Goal: Information Seeking & Learning: Learn about a topic

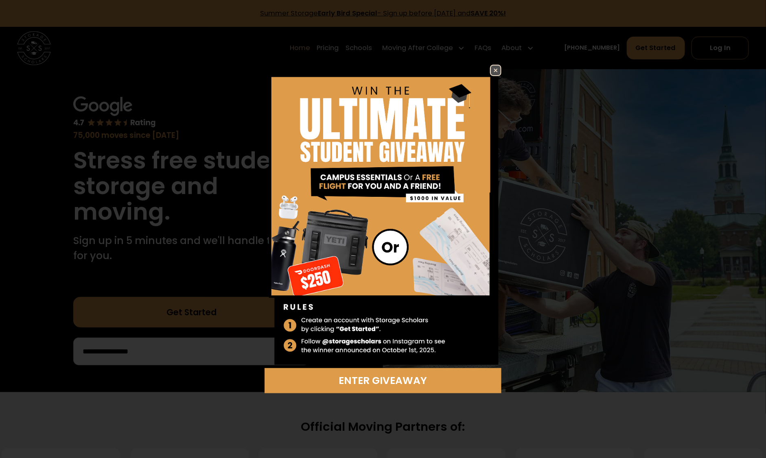
click at [500, 76] on img at bounding box center [383, 217] width 236 height 304
click at [499, 71] on img at bounding box center [496, 71] width 10 height 10
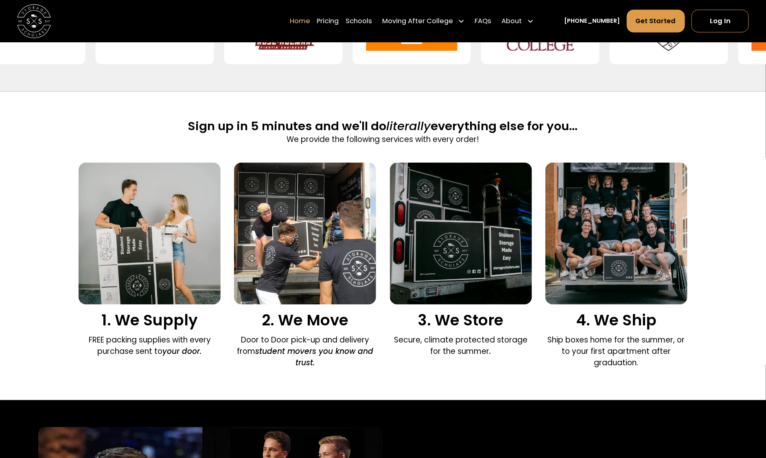
scroll to position [462, 0]
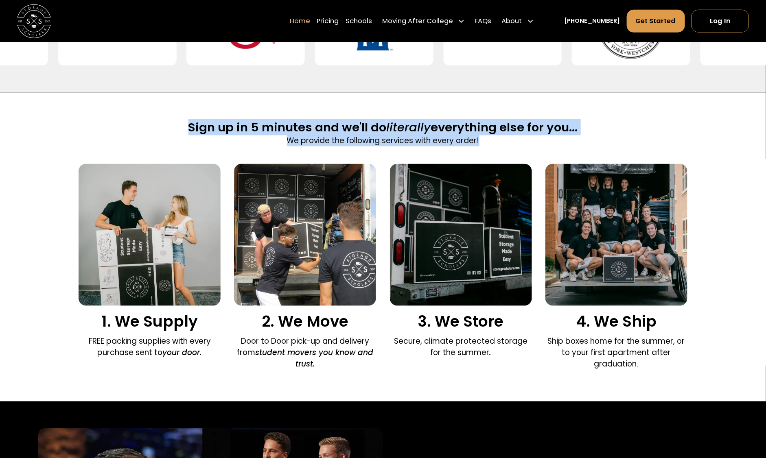
drag, startPoint x: 184, startPoint y: 127, endPoint x: 602, endPoint y: 142, distance: 418.6
click at [602, 142] on div "Sign up in 5 minutes and we'll do literally everything else for you... We provi…" at bounding box center [383, 142] width 608 height 44
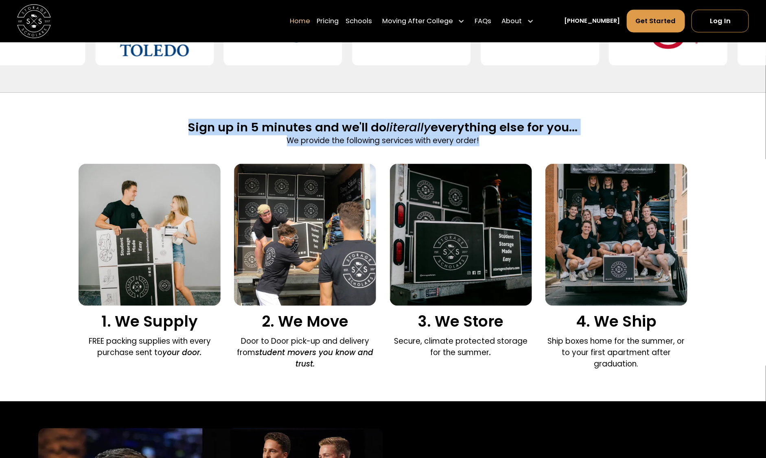
click at [489, 252] on img at bounding box center [461, 235] width 142 height 142
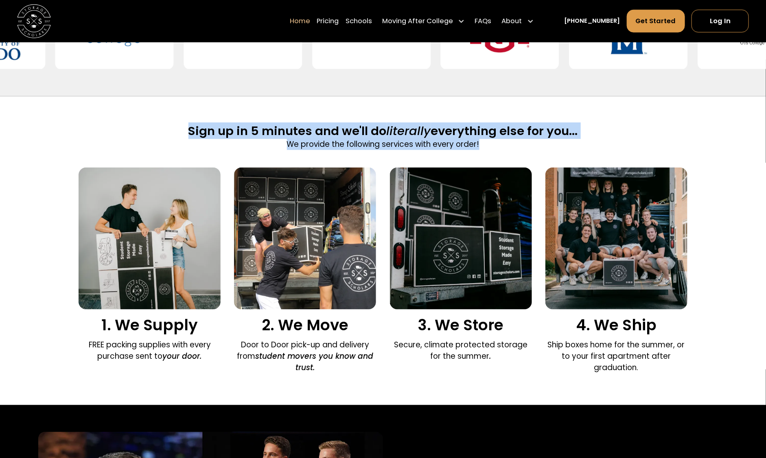
scroll to position [457, 0]
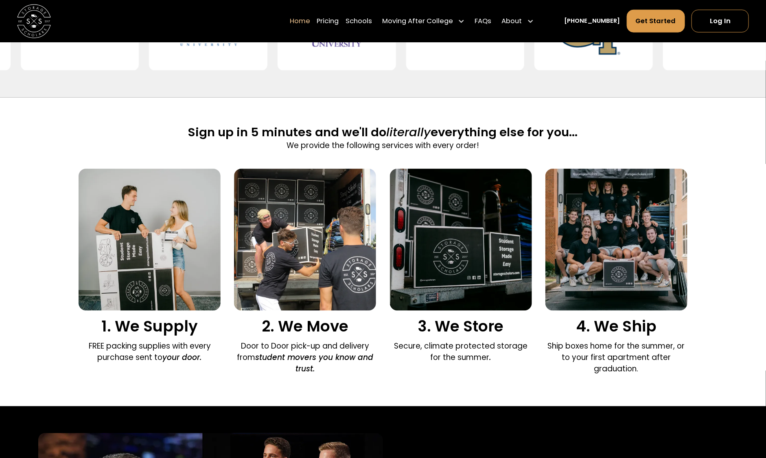
click at [404, 379] on div "1. We Supply FREE packing supplies with every purchase sent to your door. 2. We…" at bounding box center [383, 274] width 608 height 210
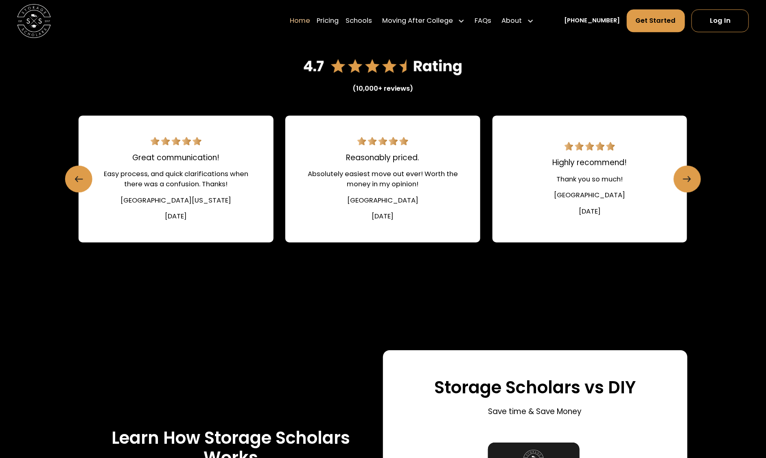
scroll to position [1209, 0]
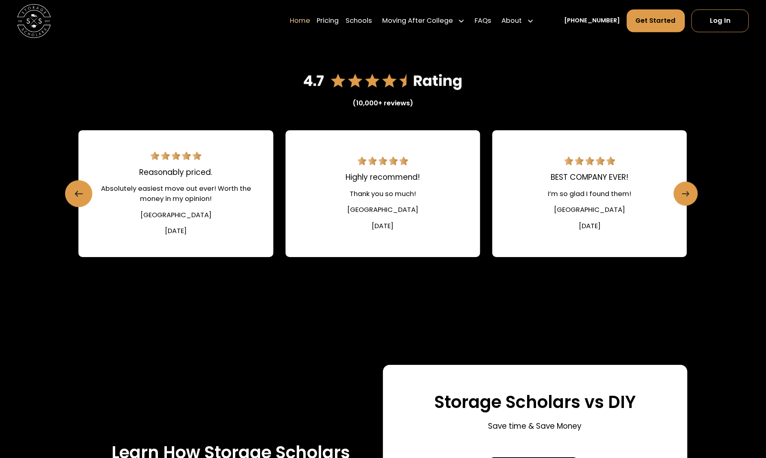
click at [696, 195] on link "Next slide" at bounding box center [686, 194] width 24 height 24
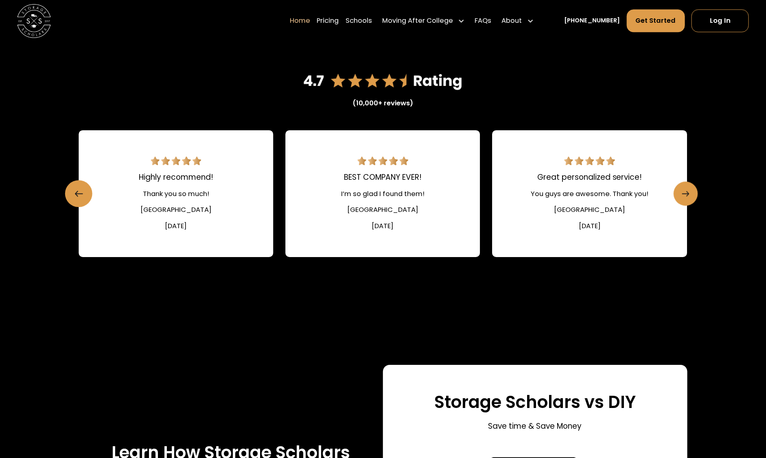
click at [695, 195] on link "Next slide" at bounding box center [686, 194] width 24 height 24
click at [689, 194] on icon "Next slide" at bounding box center [685, 193] width 7 height 13
click at [689, 190] on icon "Next slide" at bounding box center [685, 193] width 7 height 13
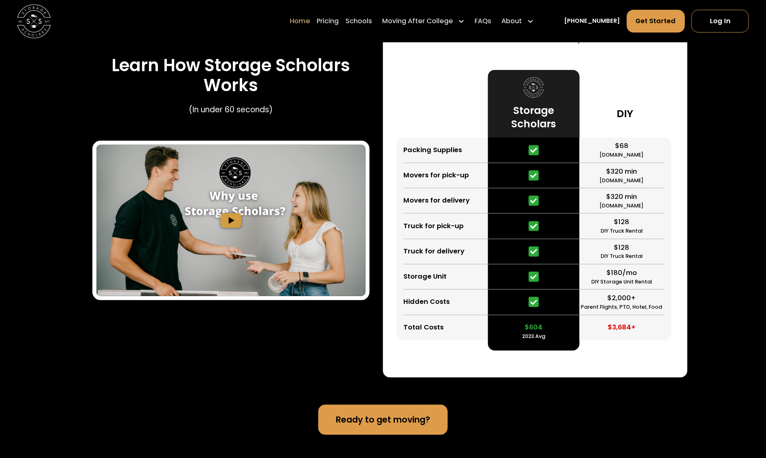
scroll to position [1597, 0]
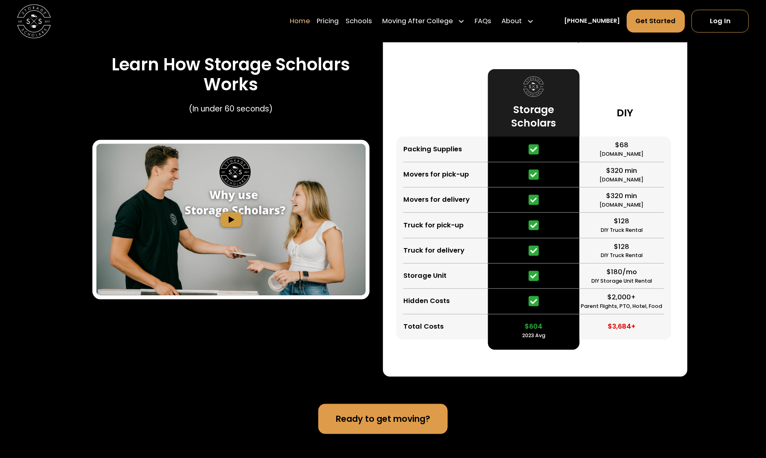
click at [197, 184] on img "open lightbox" at bounding box center [230, 219] width 269 height 151
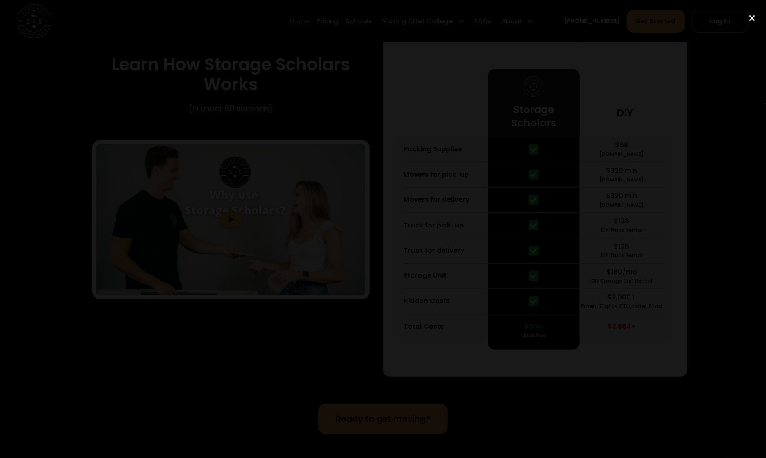
click at [757, 17] on div "close lightbox" at bounding box center [752, 18] width 28 height 18
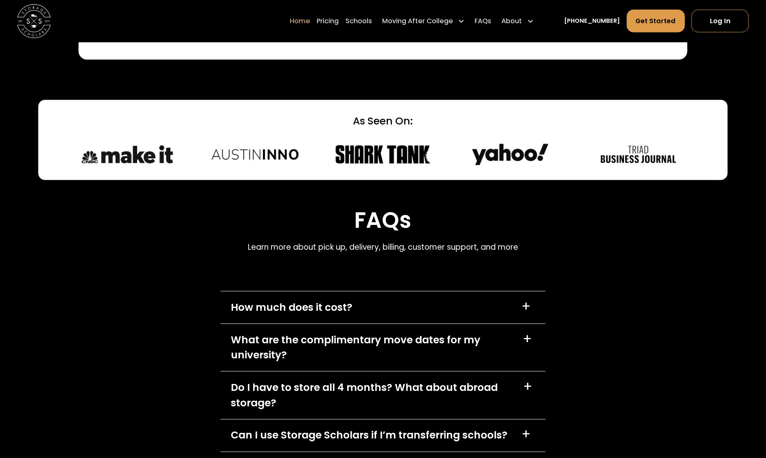
scroll to position [2284, 0]
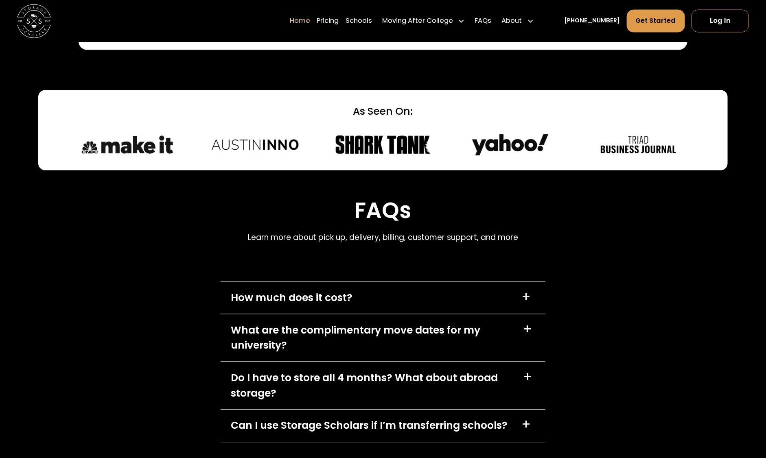
click at [389, 303] on div "How much does it cost? +" at bounding box center [383, 298] width 324 height 32
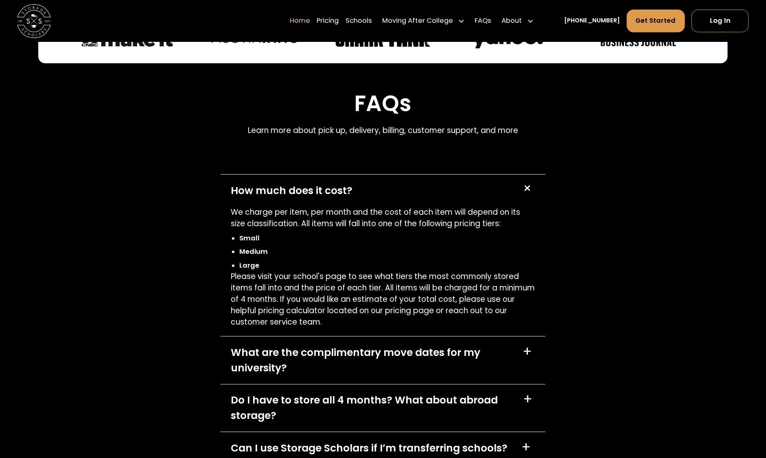
scroll to position [2408, 0]
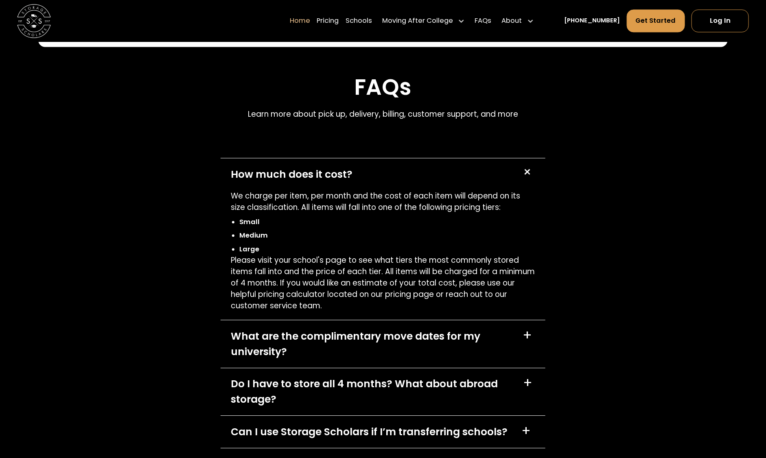
click at [378, 333] on div "What are the complimentary move dates for my university?" at bounding box center [372, 344] width 282 height 31
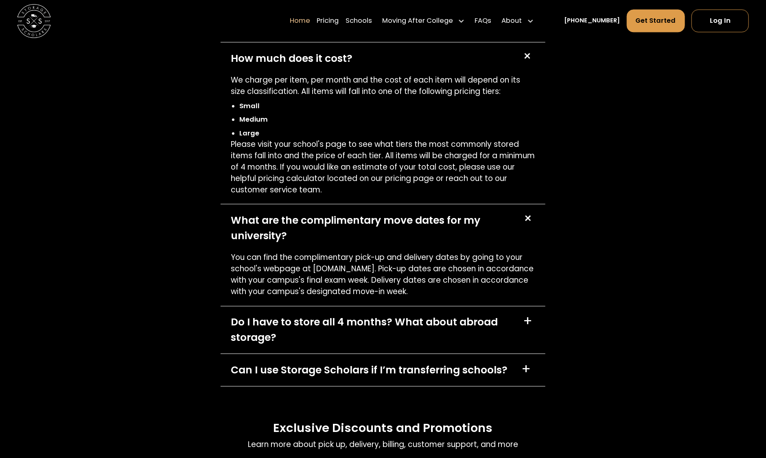
scroll to position [2549, 0]
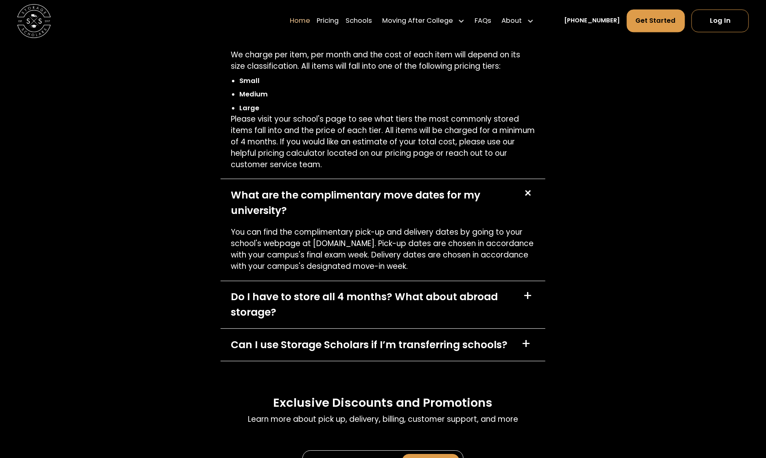
click at [389, 313] on div "Do I have to store all 4 months? What about abroad storage?" at bounding box center [372, 304] width 282 height 31
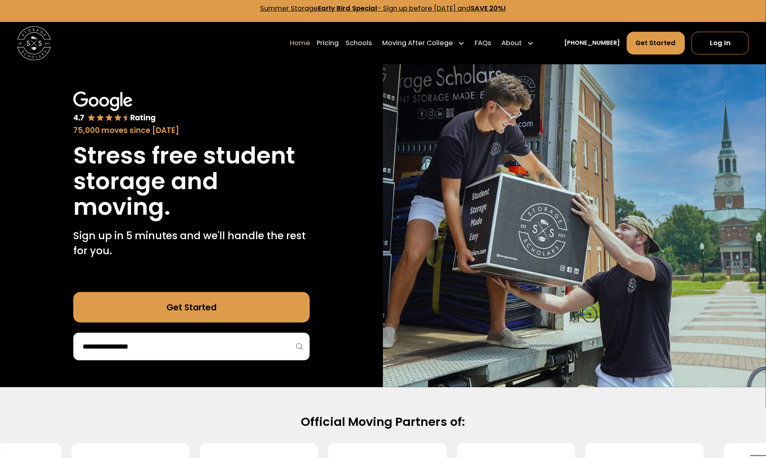
scroll to position [0, 0]
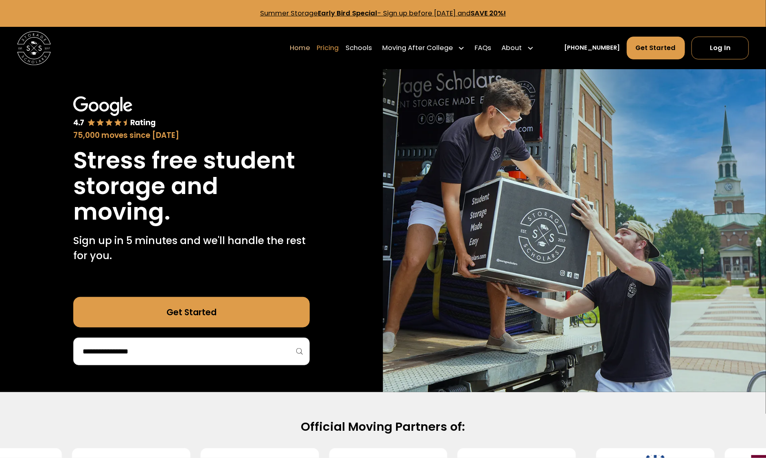
click at [338, 45] on link "Pricing" at bounding box center [328, 48] width 22 height 24
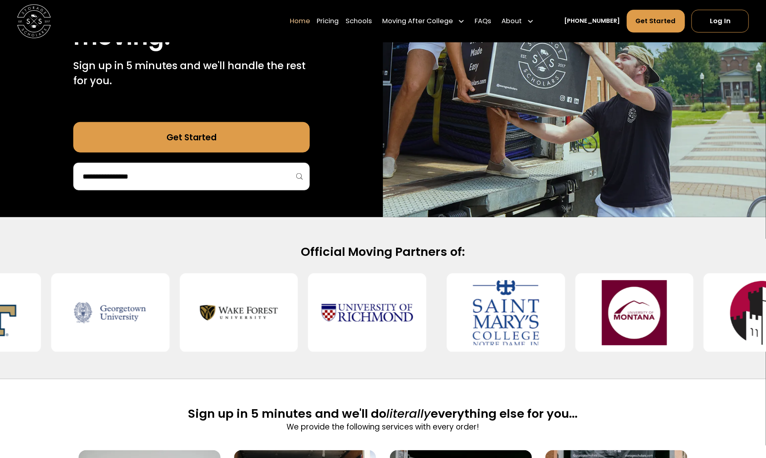
scroll to position [180, 0]
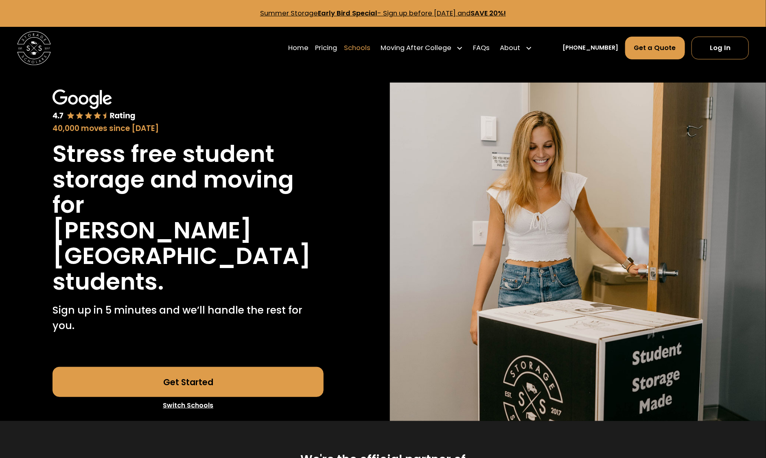
click at [370, 51] on link "Schools" at bounding box center [357, 48] width 26 height 24
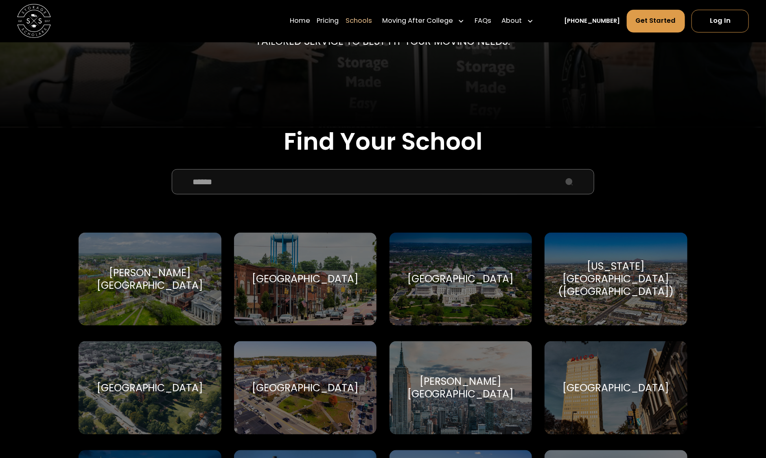
scroll to position [197, 0]
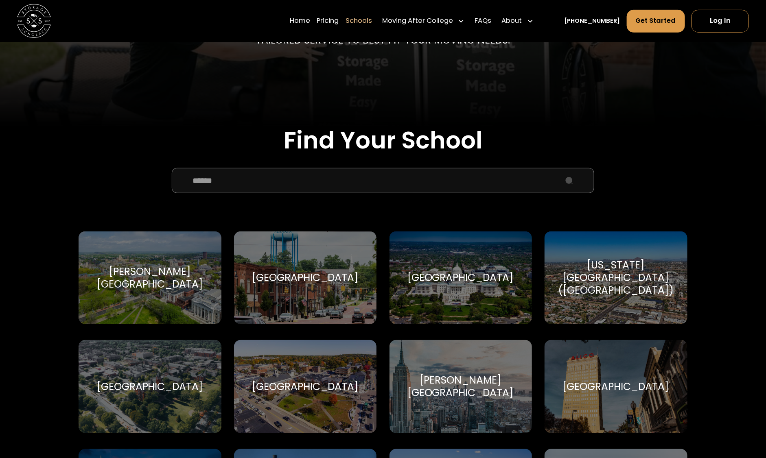
click at [332, 178] on input "School Select Form" at bounding box center [383, 180] width 422 height 25
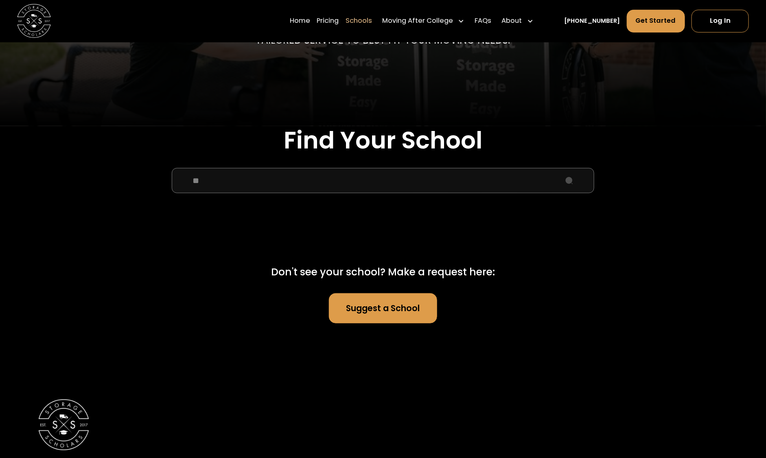
type input "*"
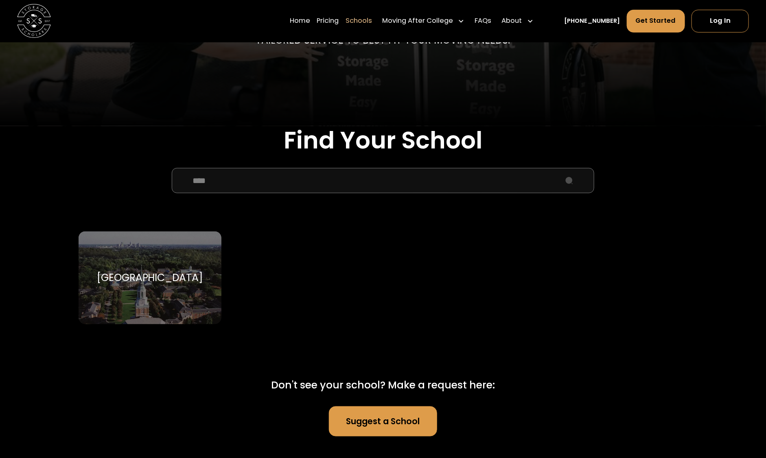
type input "****"
click at [146, 298] on div "Wake Forest University Wake Forest University" at bounding box center [150, 278] width 142 height 93
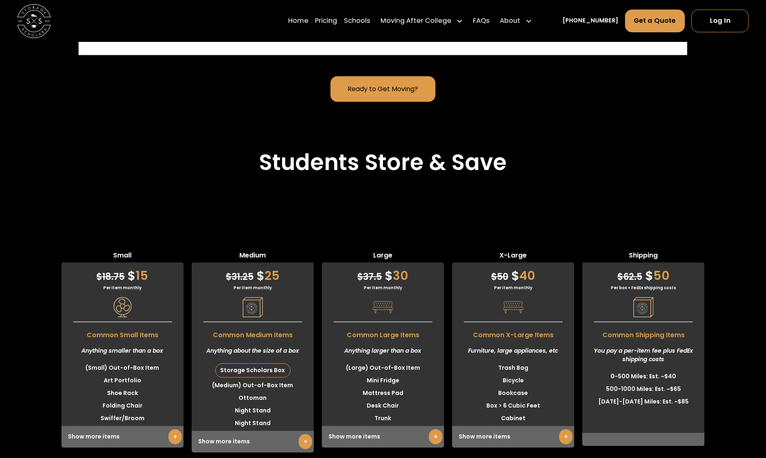
scroll to position [2426, 0]
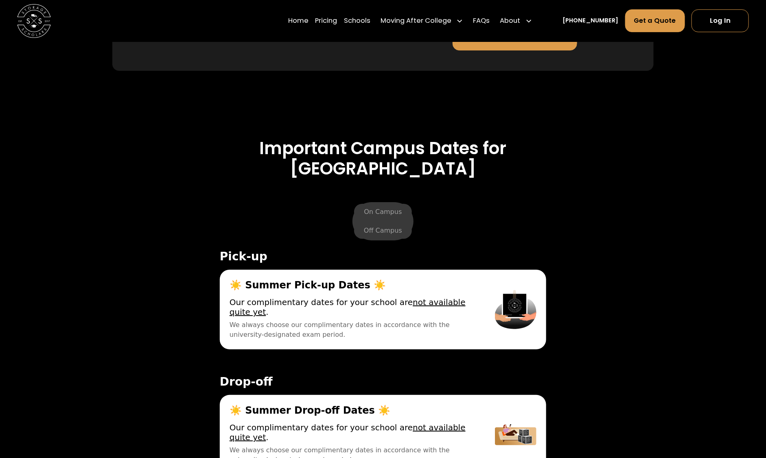
scroll to position [2924, 0]
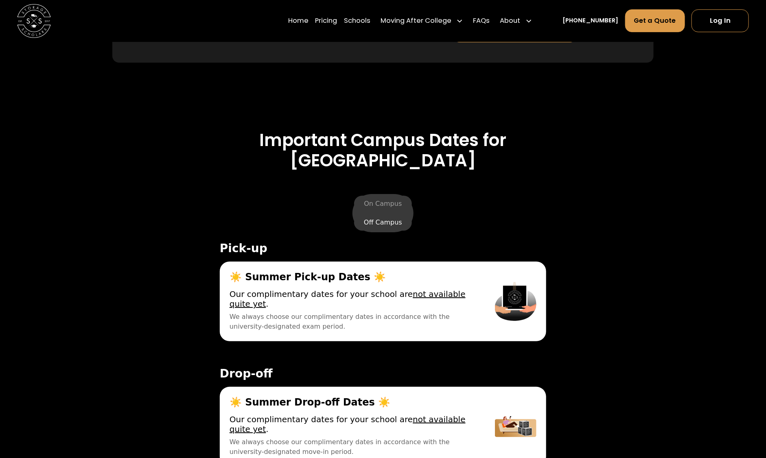
click at [385, 229] on label "Off Campus" at bounding box center [383, 222] width 58 height 16
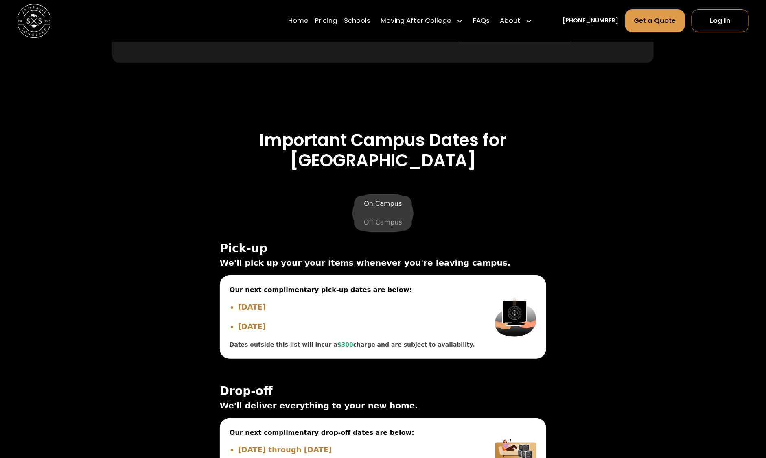
click at [389, 204] on label "On Campus" at bounding box center [382, 204] width 57 height 16
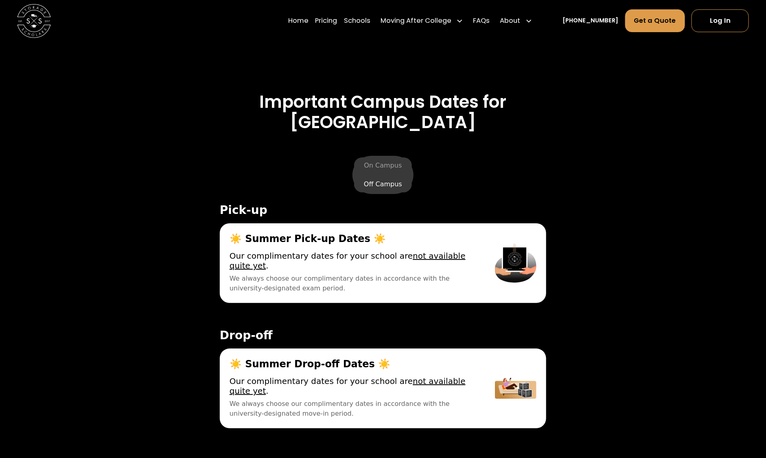
scroll to position [2964, 0]
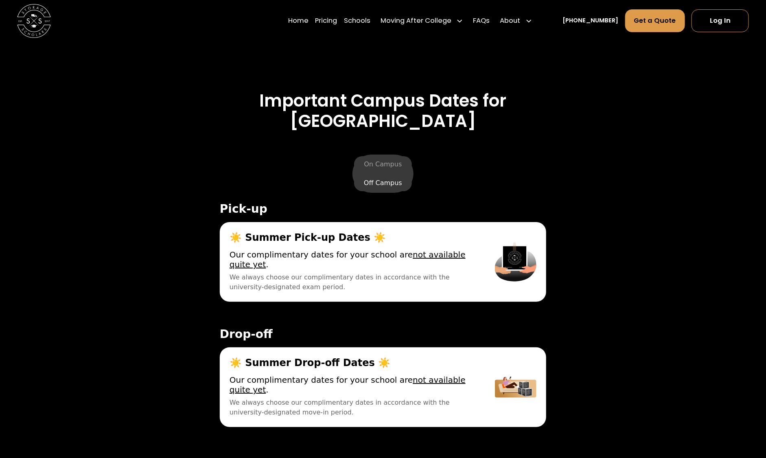
click at [386, 187] on label "Off Campus" at bounding box center [383, 183] width 58 height 16
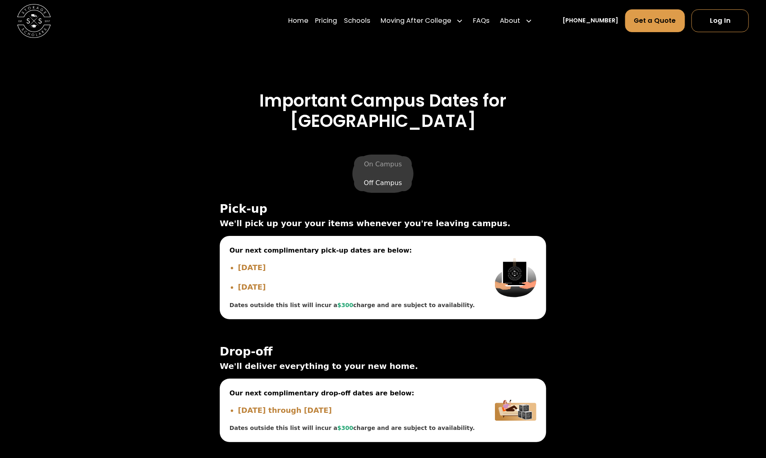
click at [379, 175] on label "Off Campus" at bounding box center [383, 183] width 58 height 16
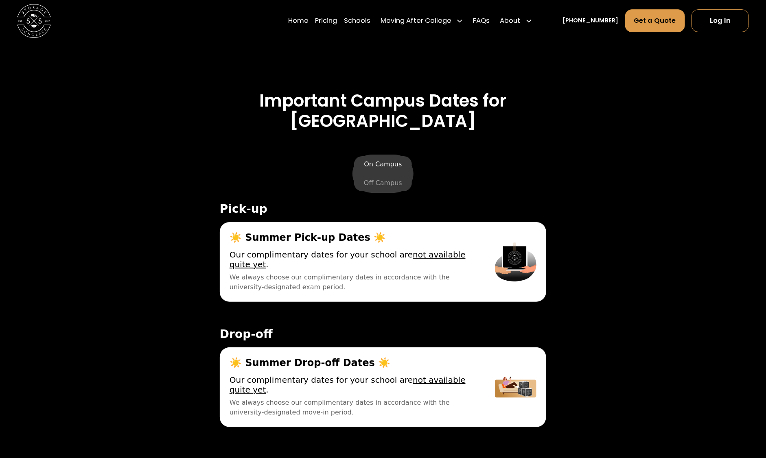
click at [369, 164] on label "On Campus" at bounding box center [382, 164] width 57 height 16
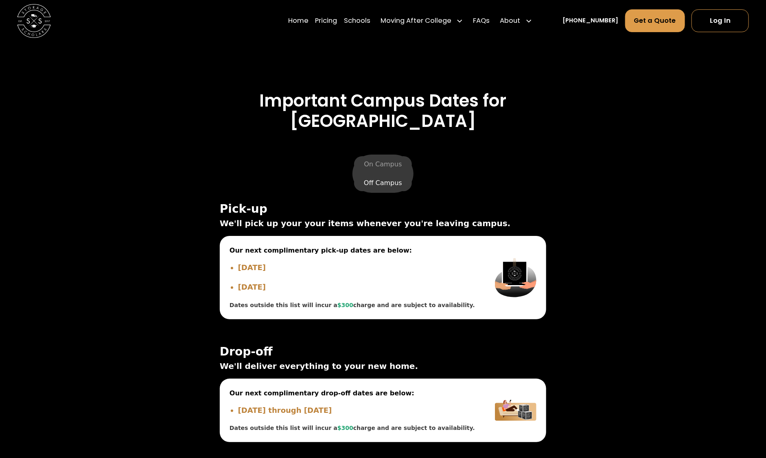
click at [390, 189] on label "Off Campus" at bounding box center [383, 183] width 58 height 16
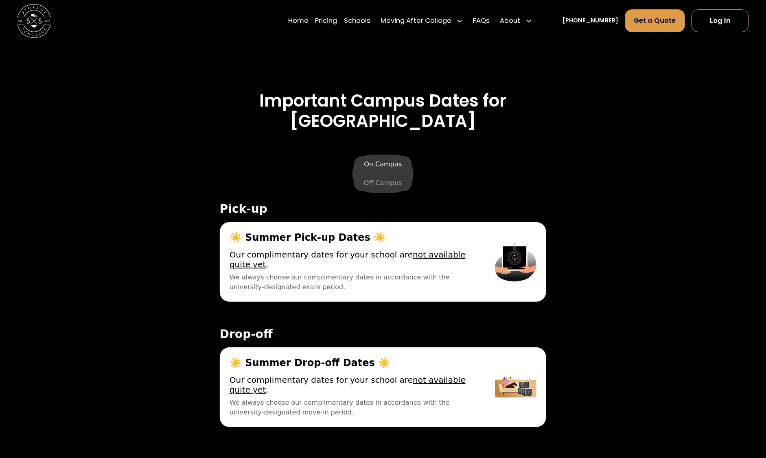
click at [390, 169] on label "On Campus" at bounding box center [382, 164] width 57 height 16
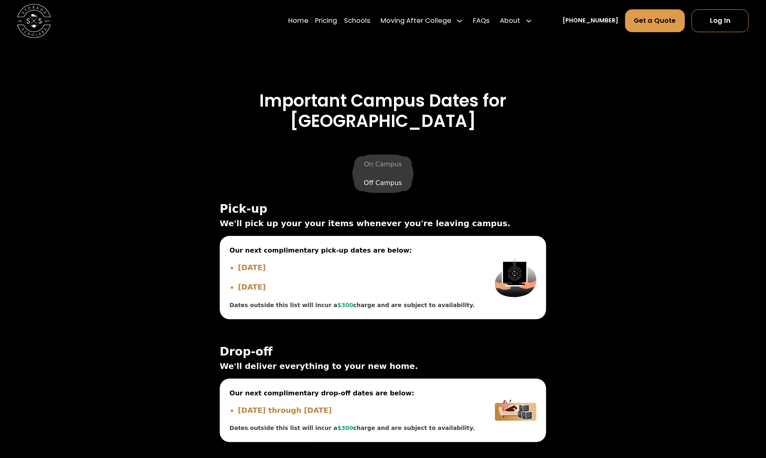
click at [395, 185] on label "Off Campus" at bounding box center [383, 183] width 58 height 16
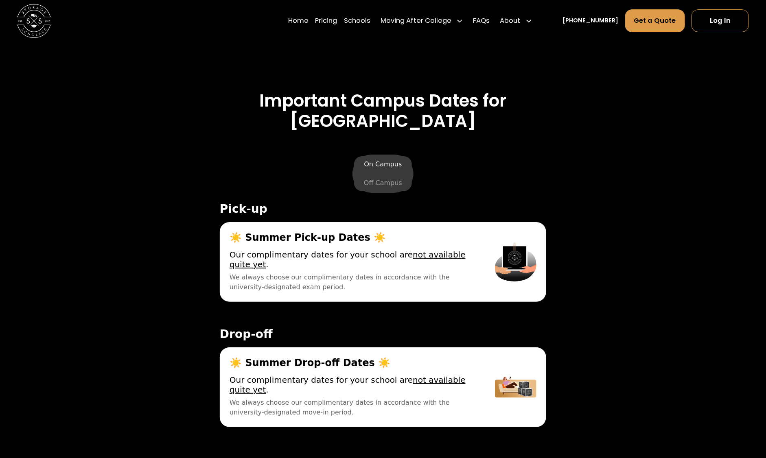
click at [386, 163] on label "On Campus" at bounding box center [382, 164] width 57 height 16
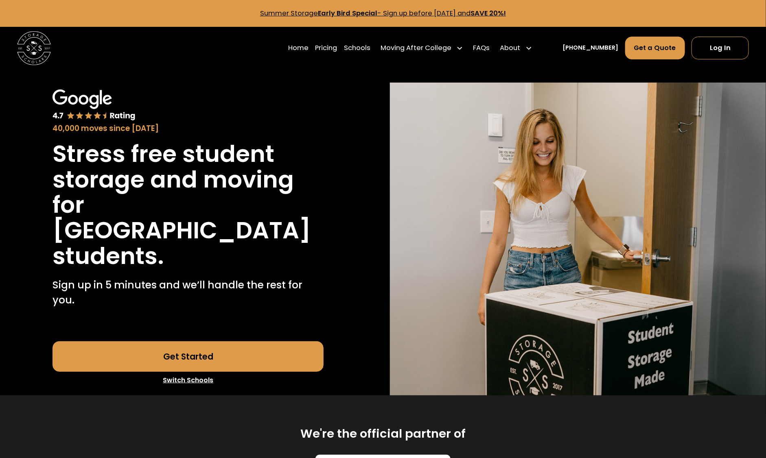
scroll to position [415, 0]
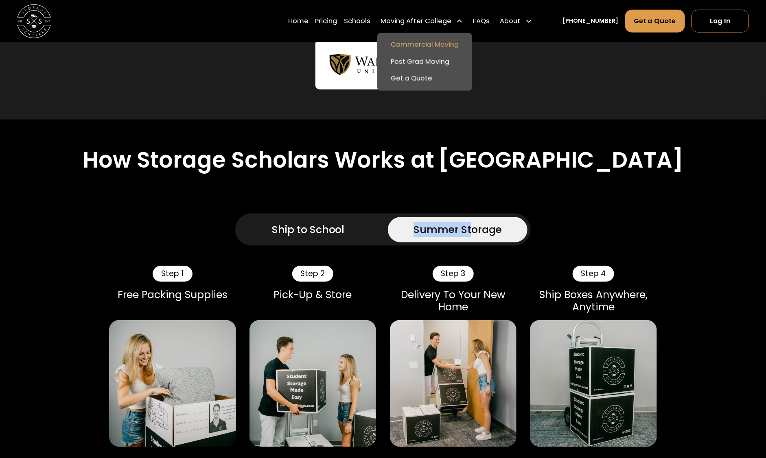
click at [430, 39] on link "Commercial Moving" at bounding box center [425, 44] width 88 height 17
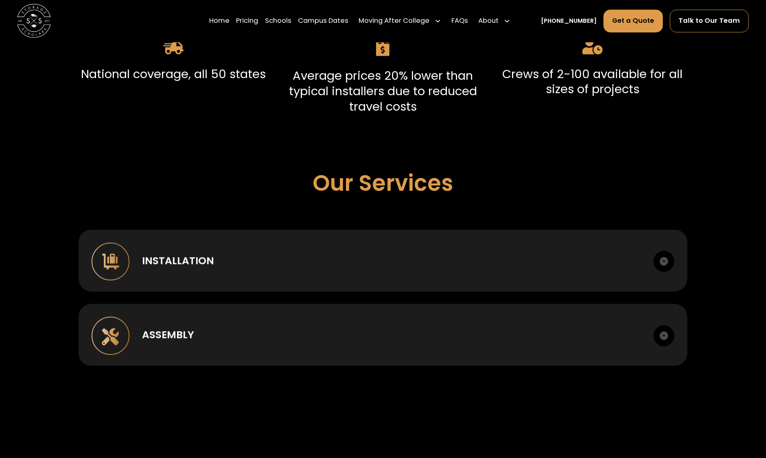
scroll to position [487, 0]
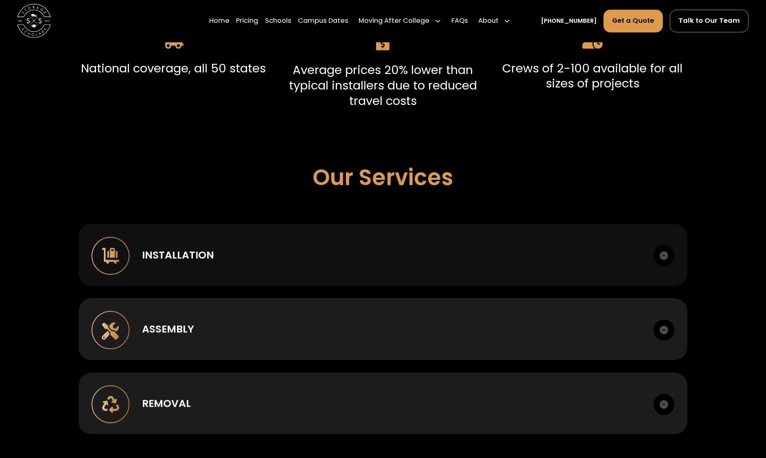
click at [412, 254] on div "Installation" at bounding box center [391, 255] width 499 height 15
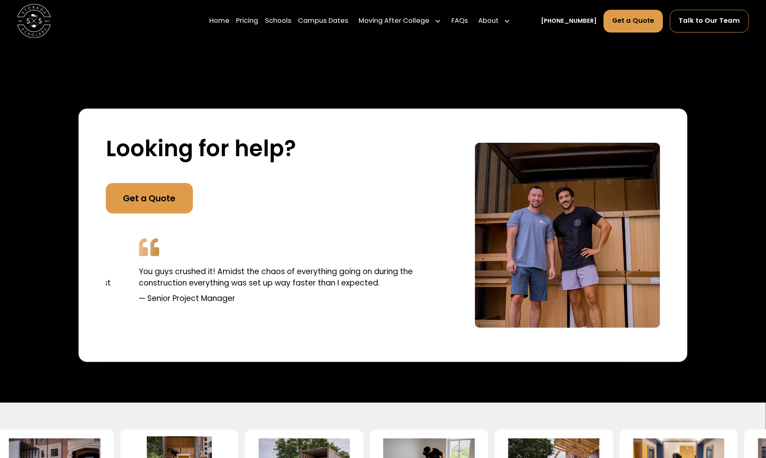
scroll to position [1577, 0]
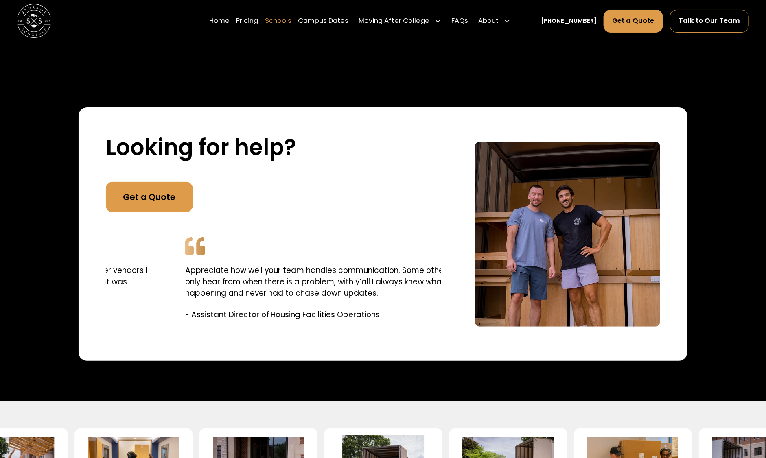
click at [291, 29] on link "Schools" at bounding box center [278, 21] width 26 height 24
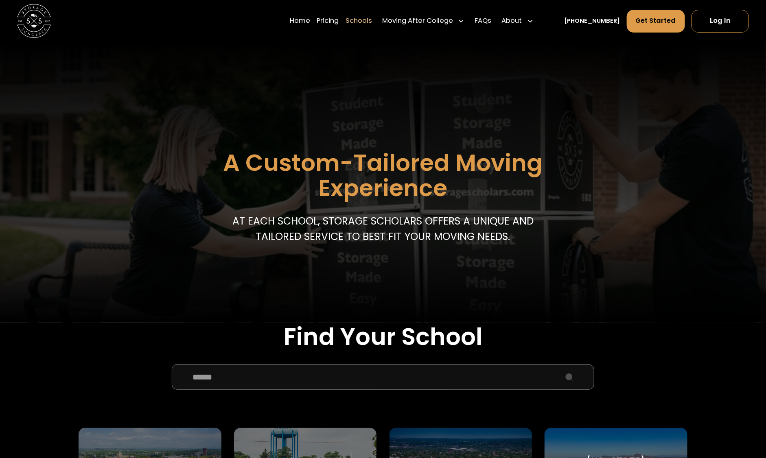
click at [341, 379] on input "School Select Form" at bounding box center [383, 377] width 422 height 25
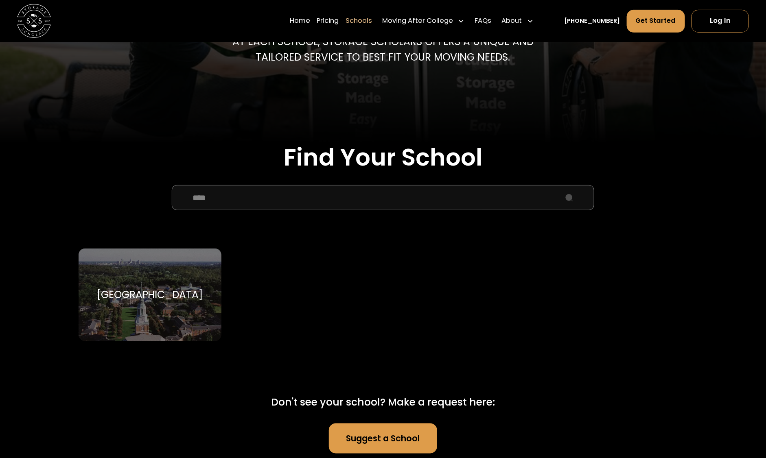
scroll to position [192, 0]
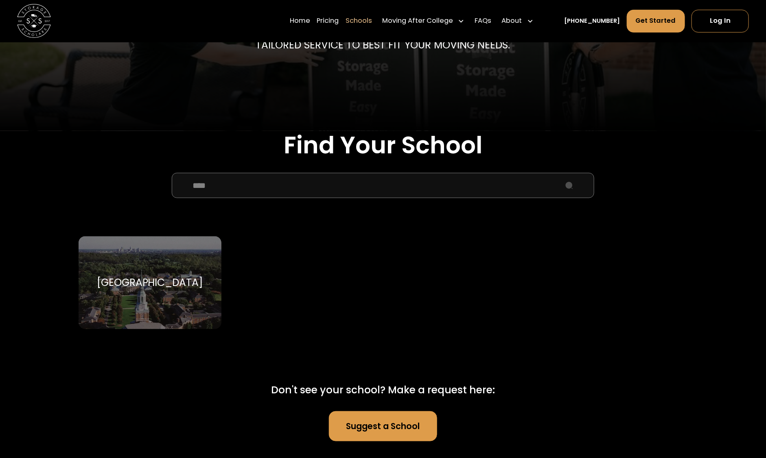
type input "****"
click at [140, 267] on div "Wake Forest University Wake Forest University" at bounding box center [150, 282] width 142 height 93
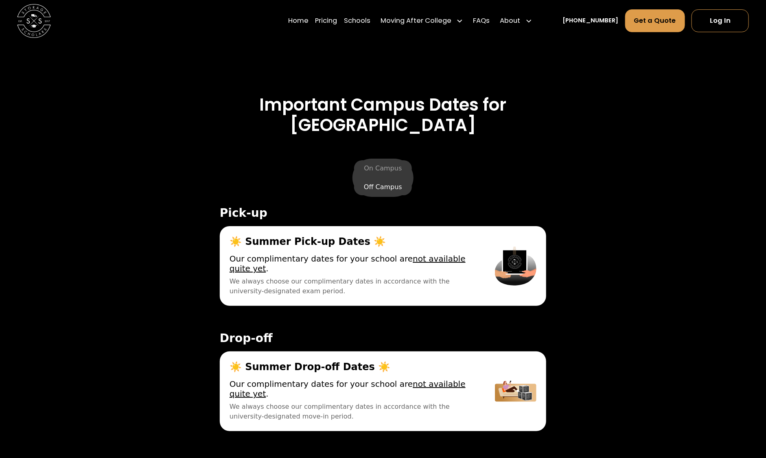
scroll to position [2992, 0]
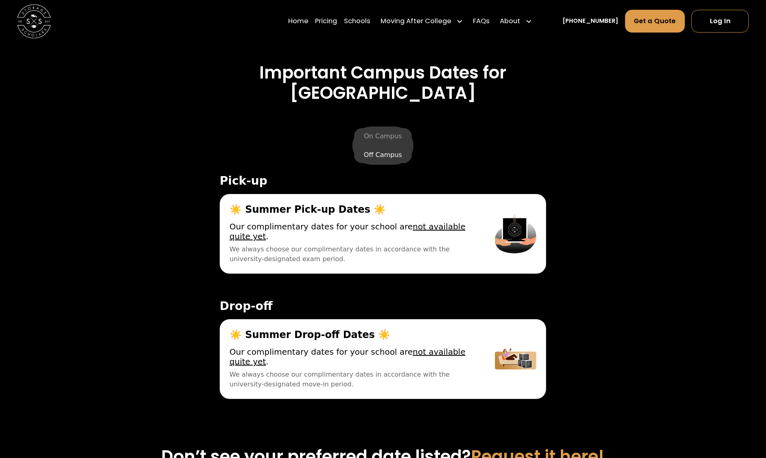
click at [395, 158] on label "Off Campus" at bounding box center [383, 155] width 58 height 16
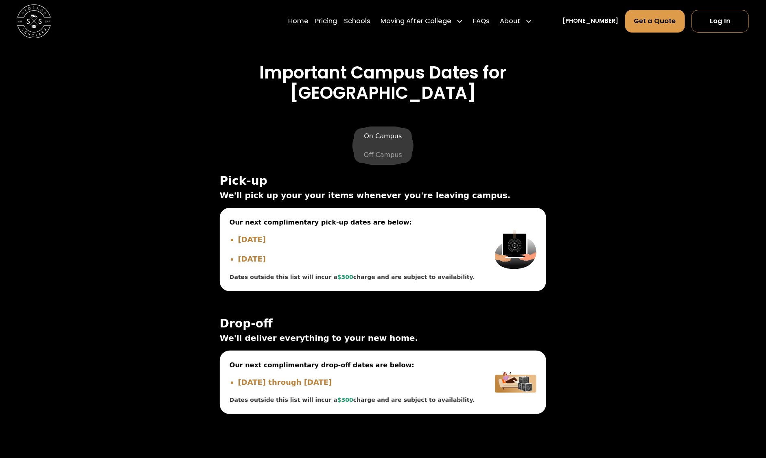
click at [392, 135] on label "On Campus" at bounding box center [382, 136] width 57 height 16
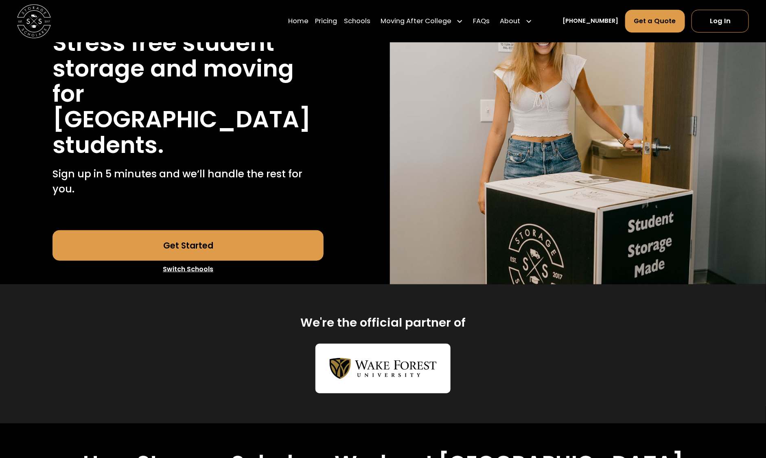
scroll to position [0, 0]
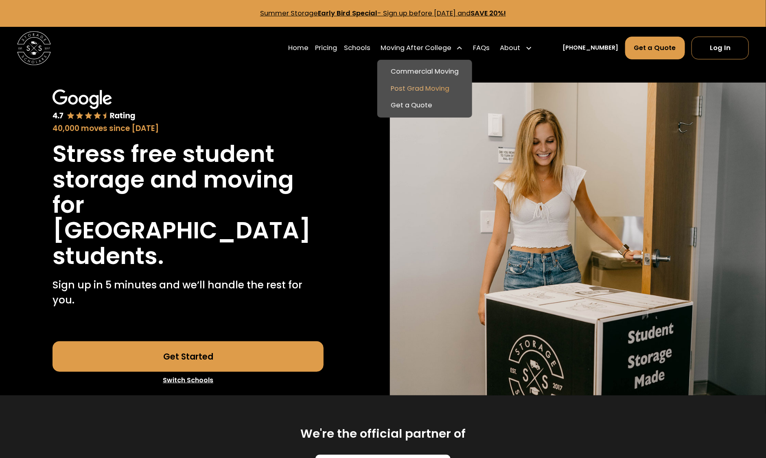
click at [417, 89] on link "Post Grad Moving" at bounding box center [425, 88] width 88 height 17
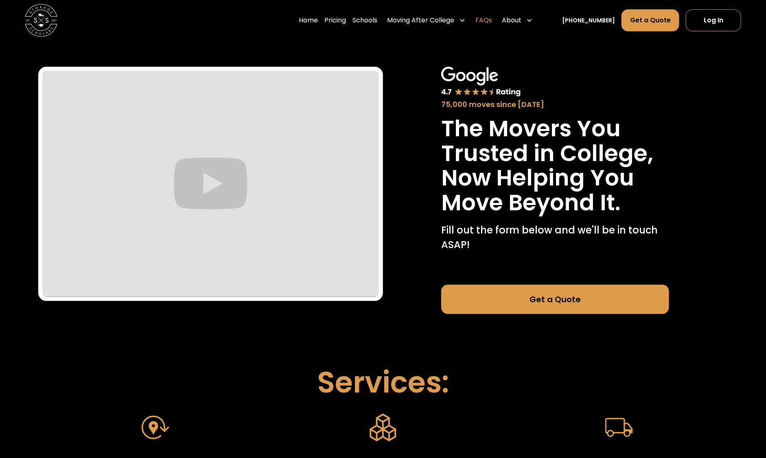
click at [492, 22] on link "FAQs" at bounding box center [483, 20] width 17 height 23
click at [344, 26] on link "Pricing" at bounding box center [335, 20] width 22 height 23
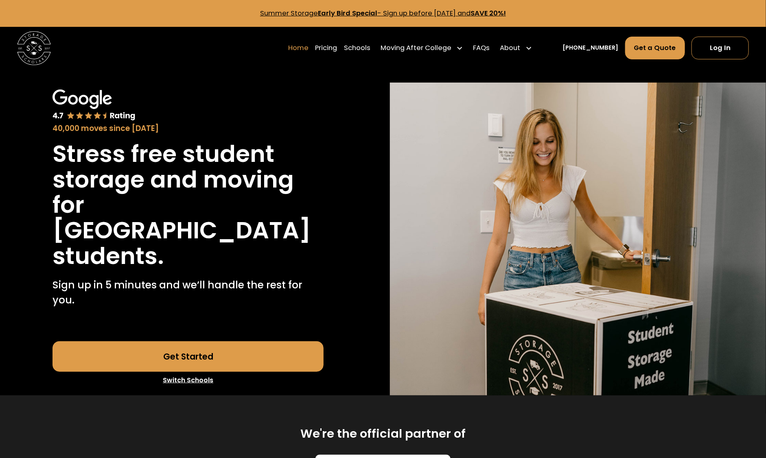
click at [309, 48] on link "Home" at bounding box center [298, 48] width 20 height 24
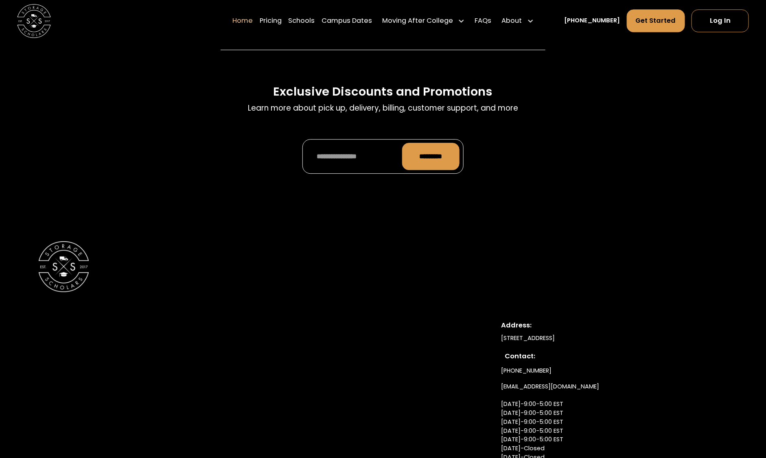
scroll to position [2803, 0]
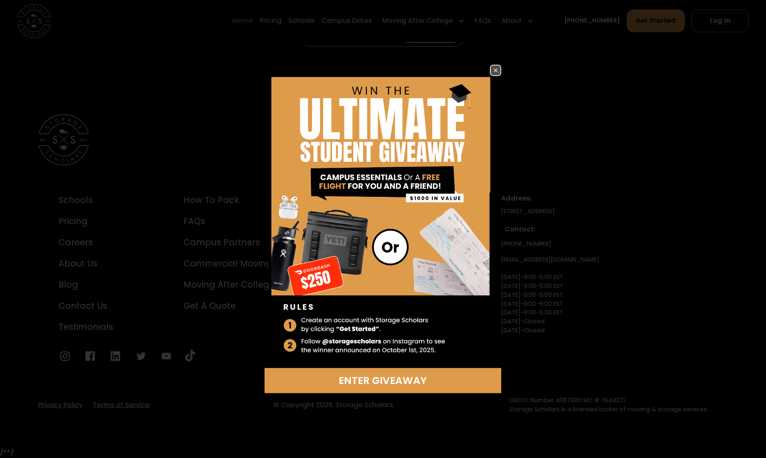
click at [495, 68] on img at bounding box center [496, 71] width 10 height 10
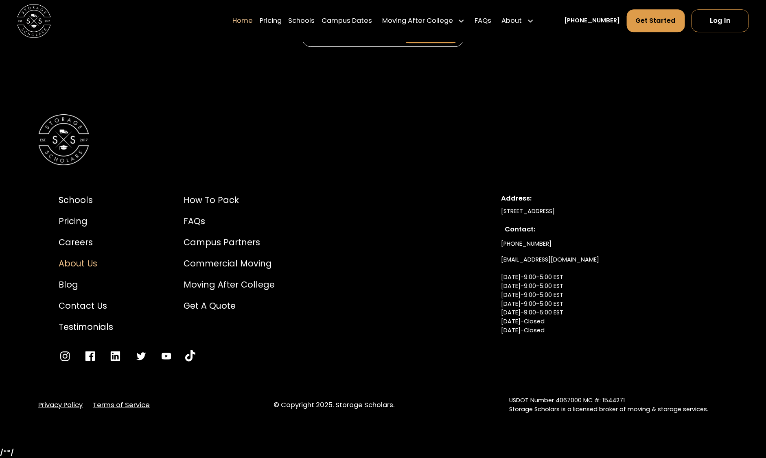
click at [77, 263] on div "About Us" at bounding box center [86, 263] width 55 height 13
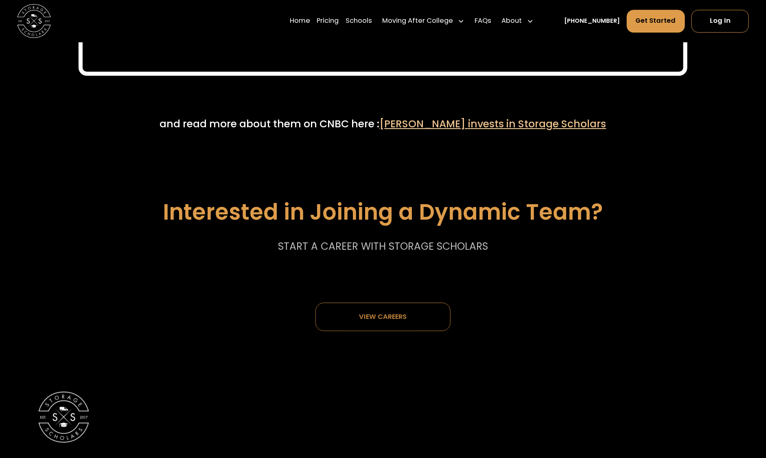
scroll to position [4318, 0]
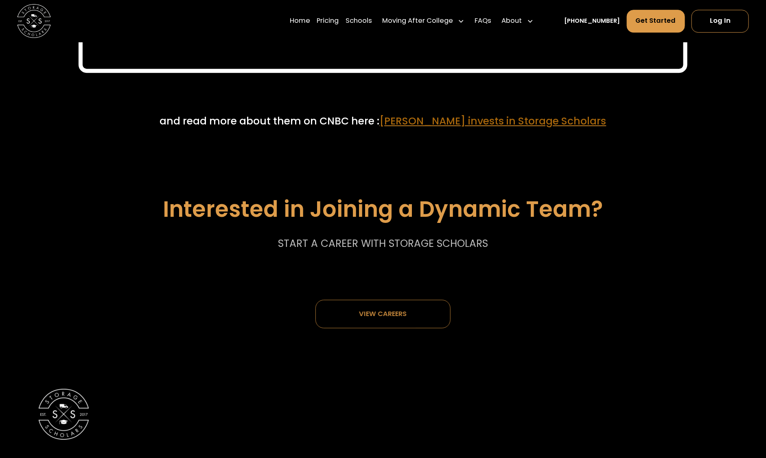
click at [436, 123] on span "Mark Cuban invests in Storage Scholars" at bounding box center [493, 121] width 227 height 14
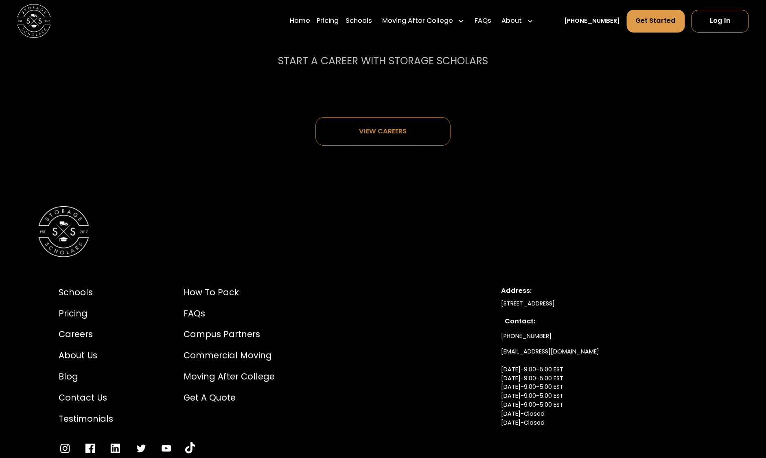
scroll to position [4502, 0]
click at [83, 339] on div "Careers" at bounding box center [86, 333] width 55 height 13
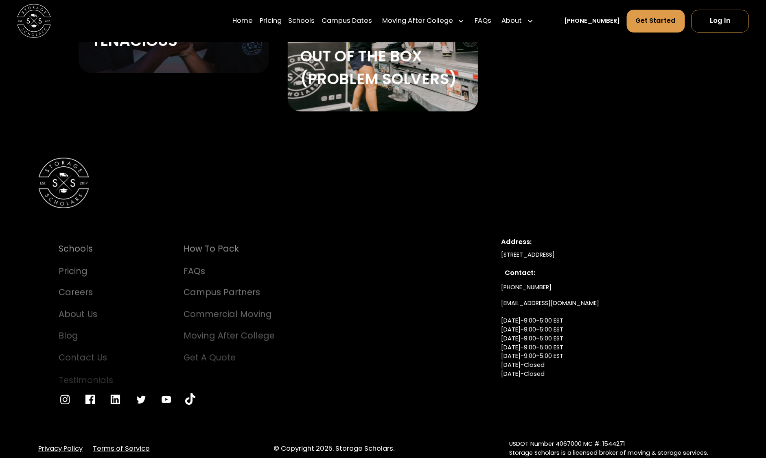
scroll to position [1772, 0]
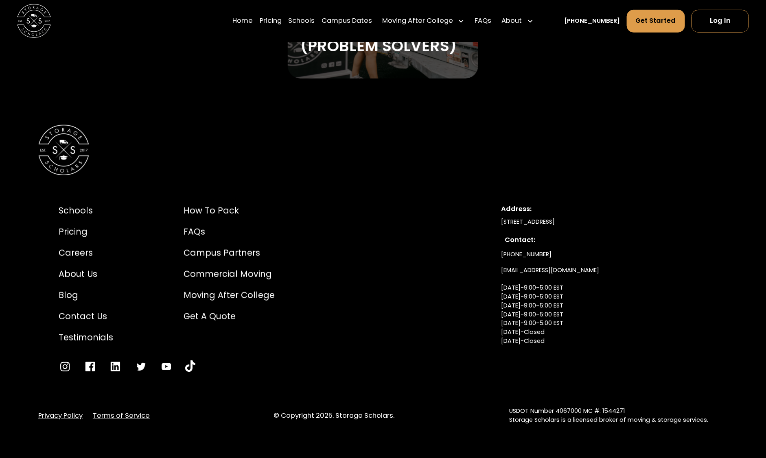
click at [69, 301] on div "Schools Pricing Careers About Us Blog Contact Us Testimonials" at bounding box center [86, 274] width 55 height 140
click at [68, 297] on div "Blog" at bounding box center [86, 295] width 55 height 13
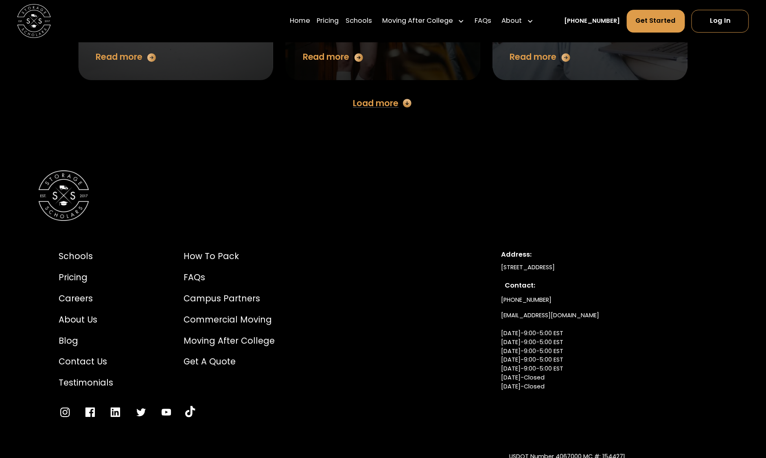
scroll to position [1352, 0]
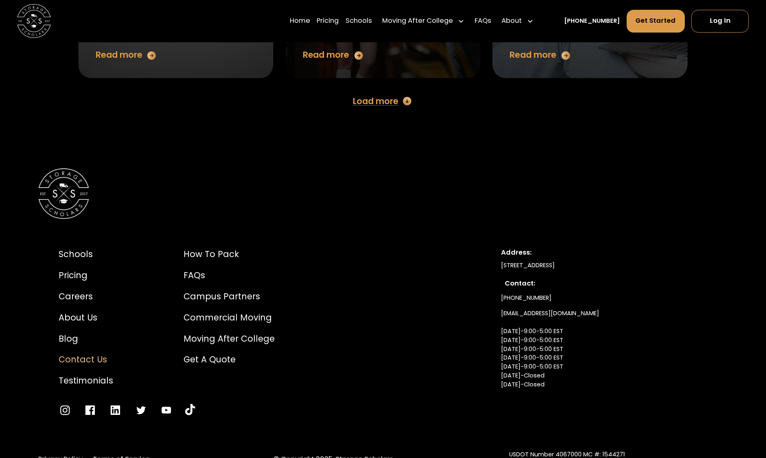
click at [80, 357] on div "Contact Us" at bounding box center [86, 359] width 55 height 13
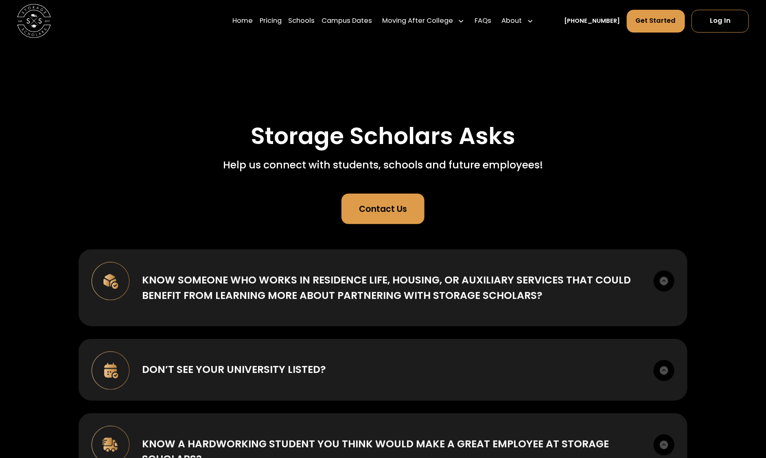
scroll to position [69, 0]
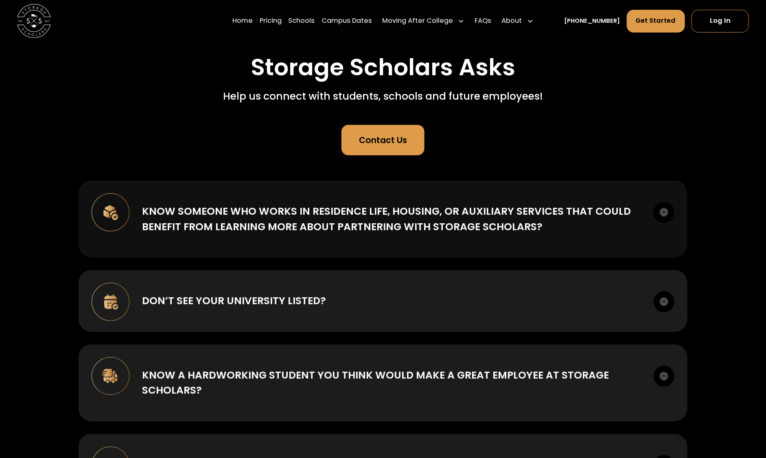
click at [409, 239] on div "Know someone who works in Residence Life, Housing, or Auxiliary Services that c…" at bounding box center [383, 219] width 608 height 77
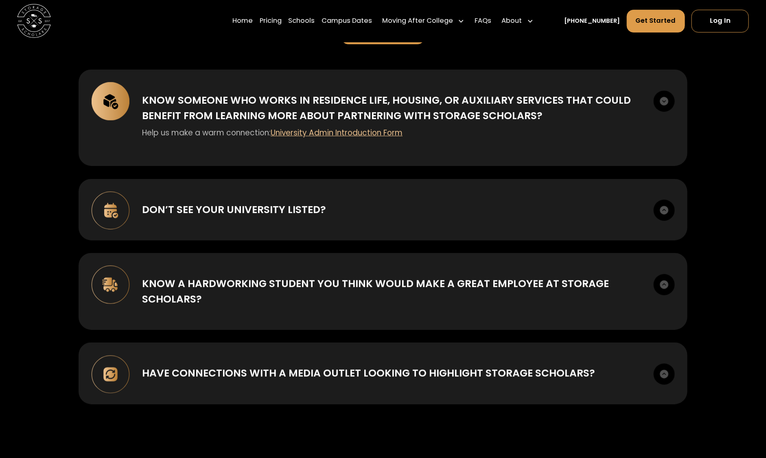
scroll to position [182, 0]
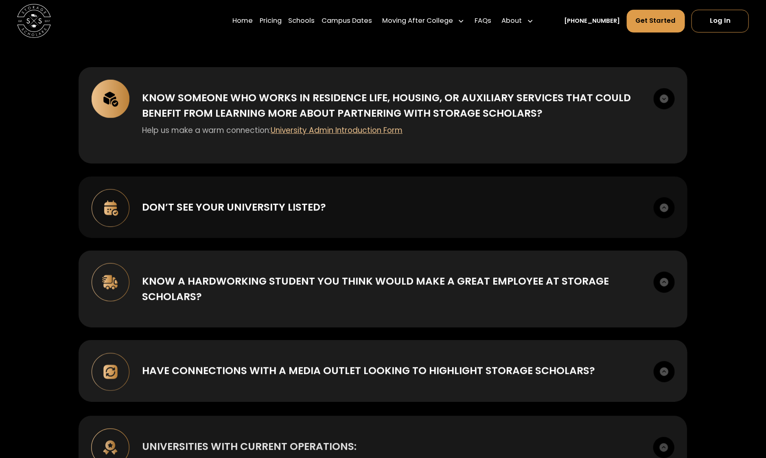
click at [431, 212] on div "Don’t see your university listed?" at bounding box center [391, 207] width 499 height 15
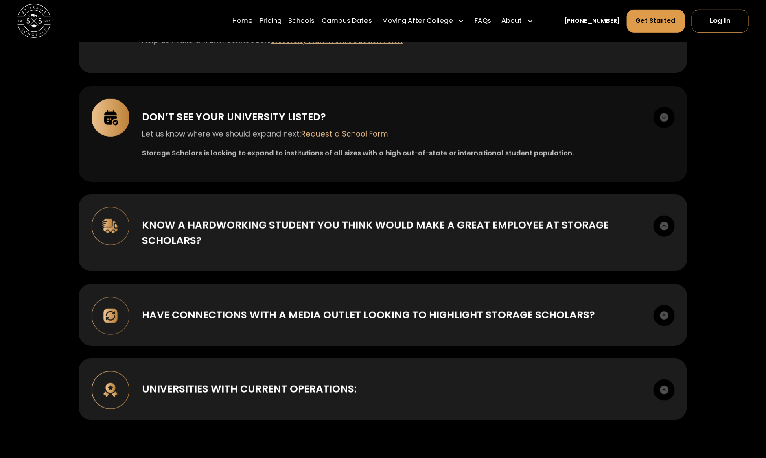
scroll to position [279, 0]
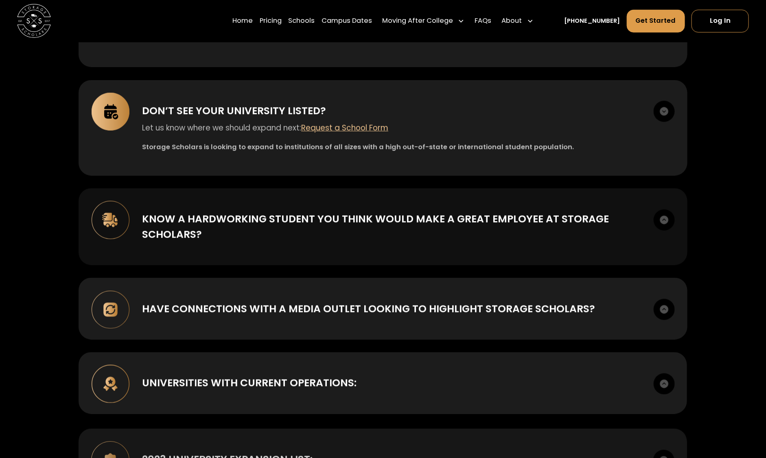
click at [405, 212] on div "Know a hardworking student you think would make a great employee at Storage Sch…" at bounding box center [391, 227] width 499 height 31
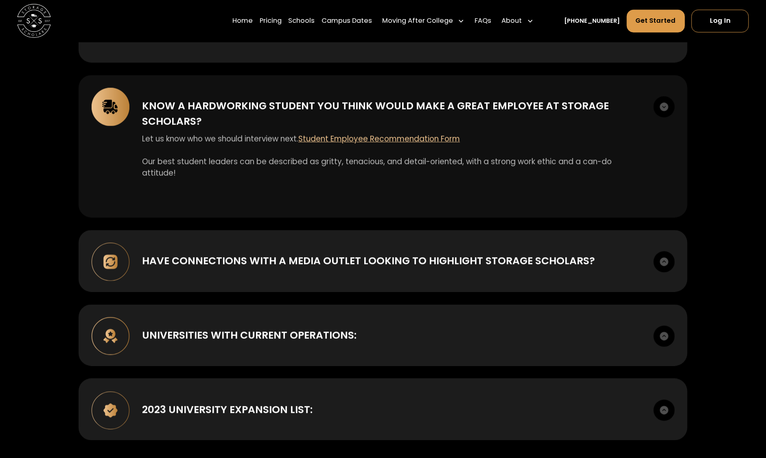
scroll to position [403, 0]
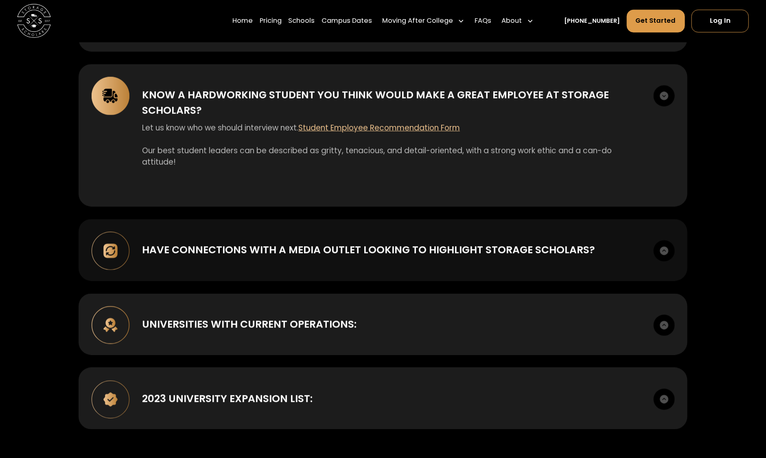
click at [380, 268] on div "Have connections with a media outlet looking to highlight Storage Scholars? Our…" at bounding box center [383, 250] width 608 height 62
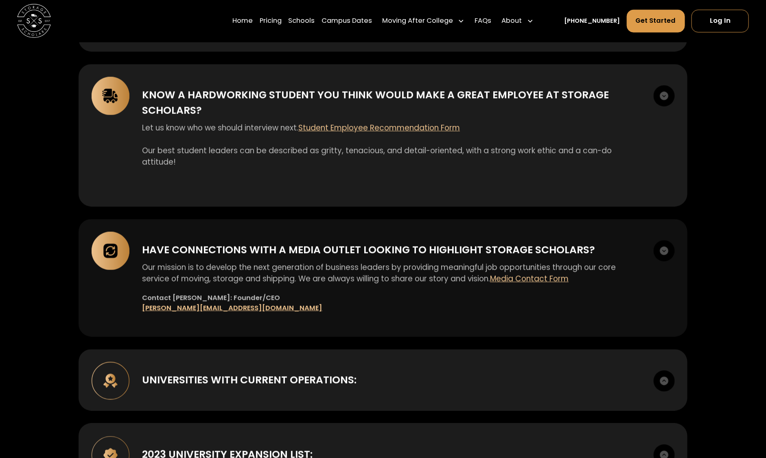
scroll to position [538, 0]
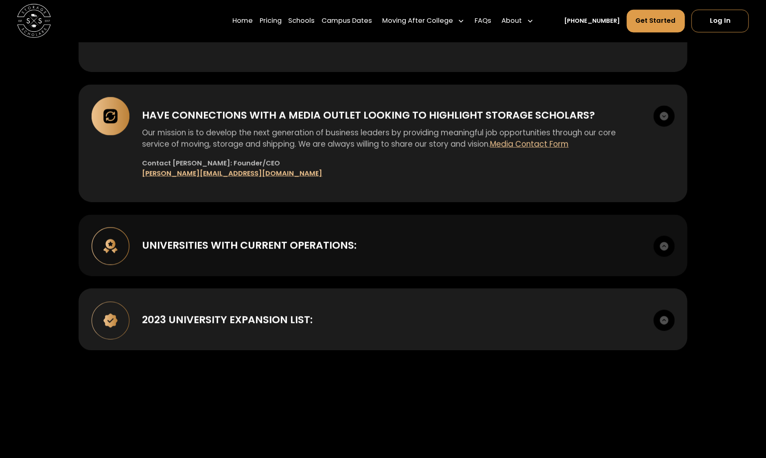
click at [376, 252] on div "UNIVERSITIES WITH CURRENT OPERATIONS:" at bounding box center [391, 245] width 499 height 15
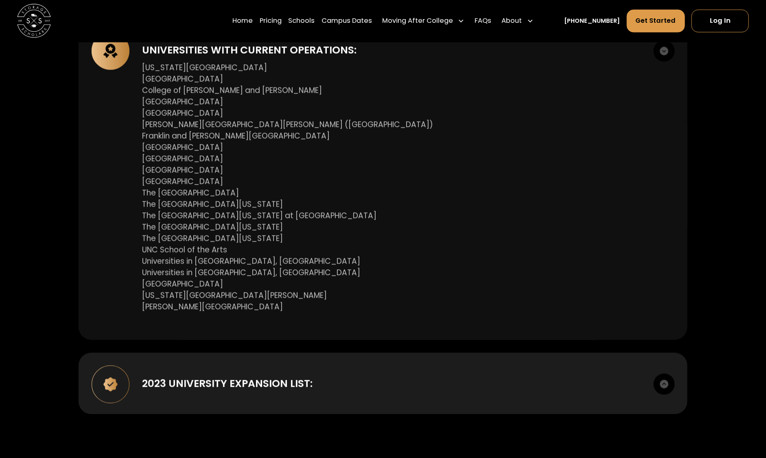
scroll to position [740, 0]
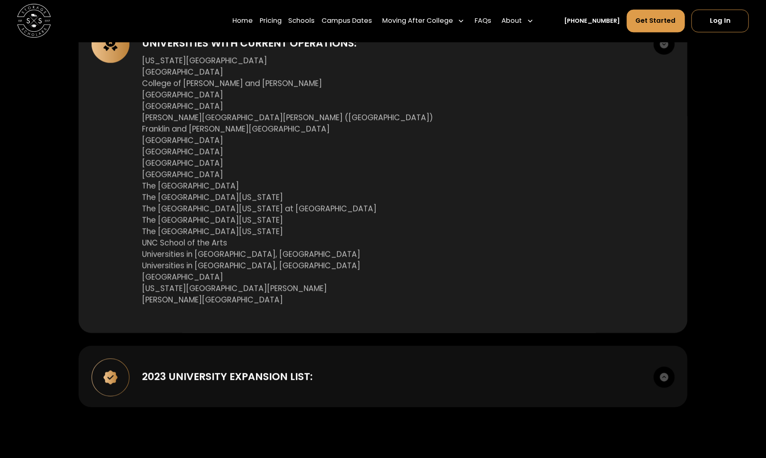
click at [356, 368] on div "2023 UNIVERSITY EXPANSION LIST: American University Babson College Belmont Univ…" at bounding box center [383, 377] width 608 height 62
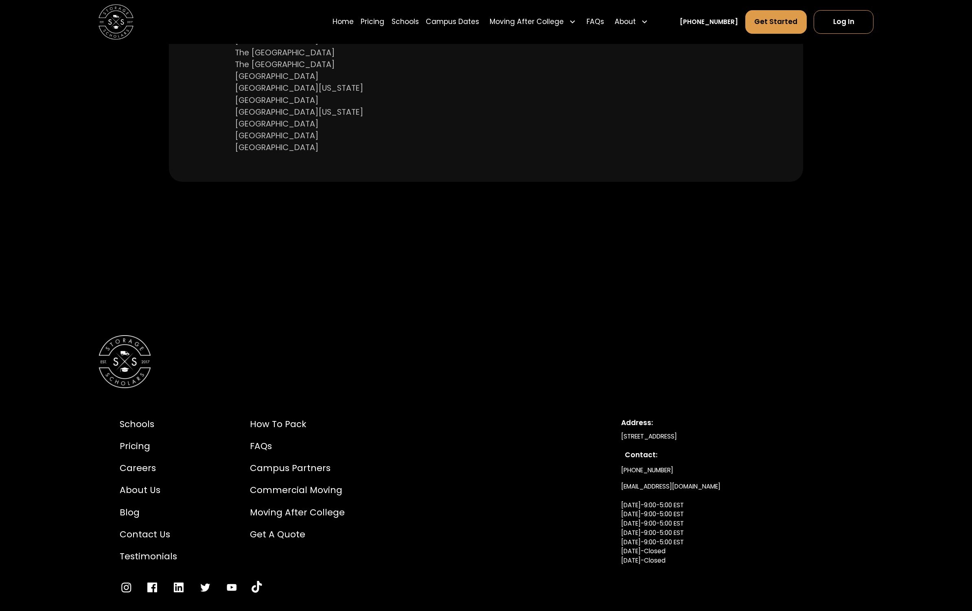
scroll to position [1328, 0]
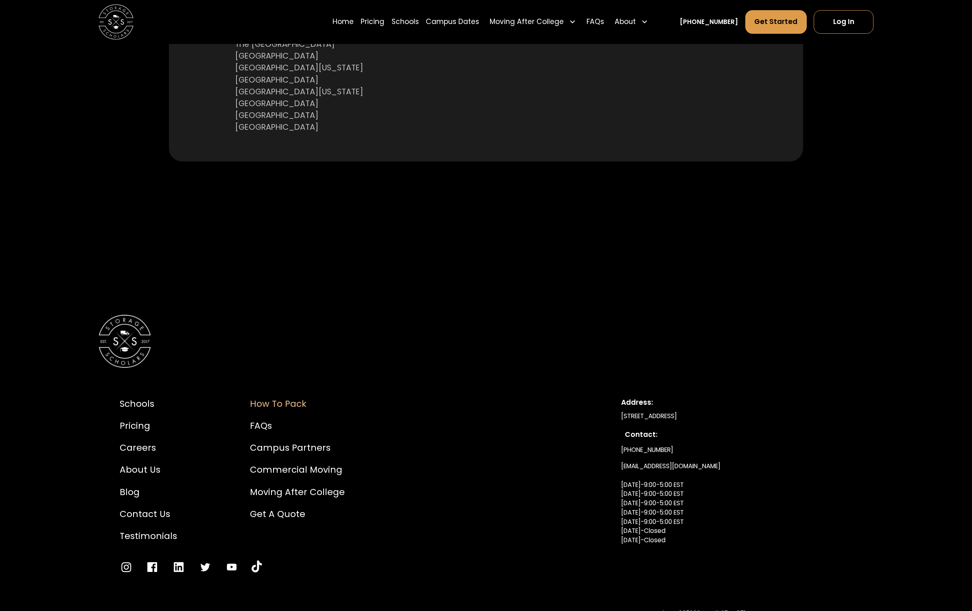
click at [303, 404] on div "How to Pack" at bounding box center [297, 404] width 95 height 13
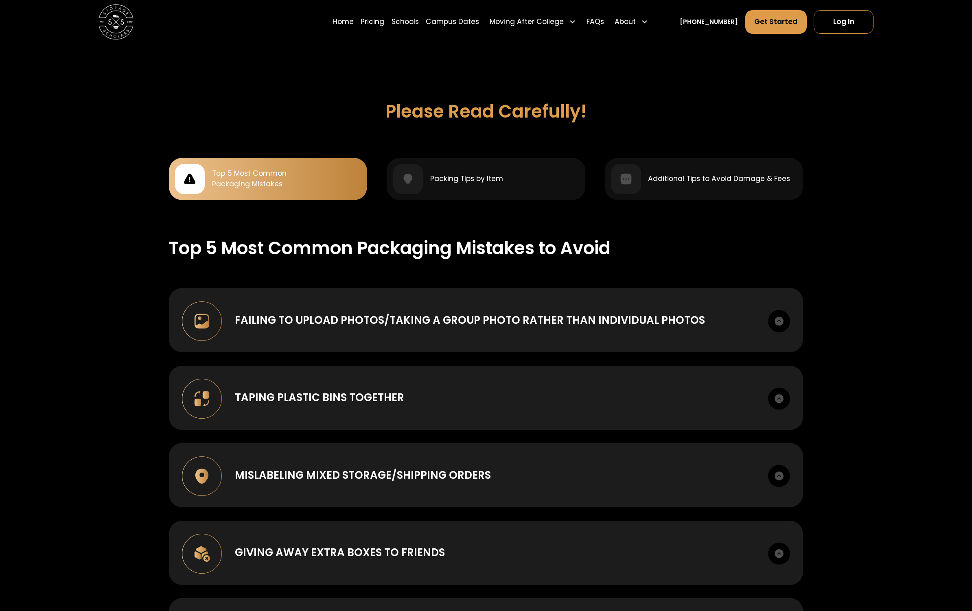
scroll to position [740, 0]
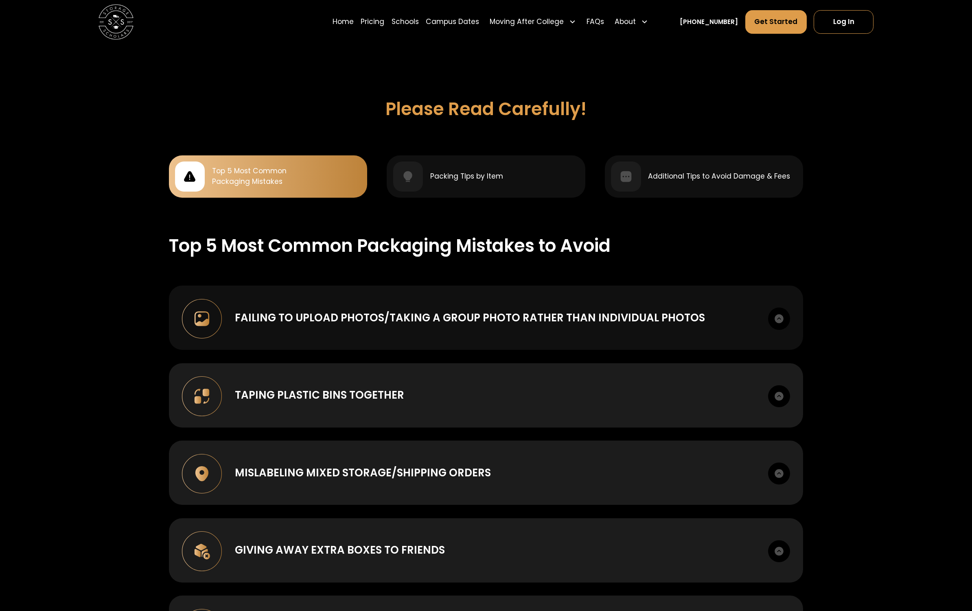
click at [524, 310] on div "Failing to upload photos/taking a group photo rather than individual photos" at bounding box center [470, 318] width 470 height 16
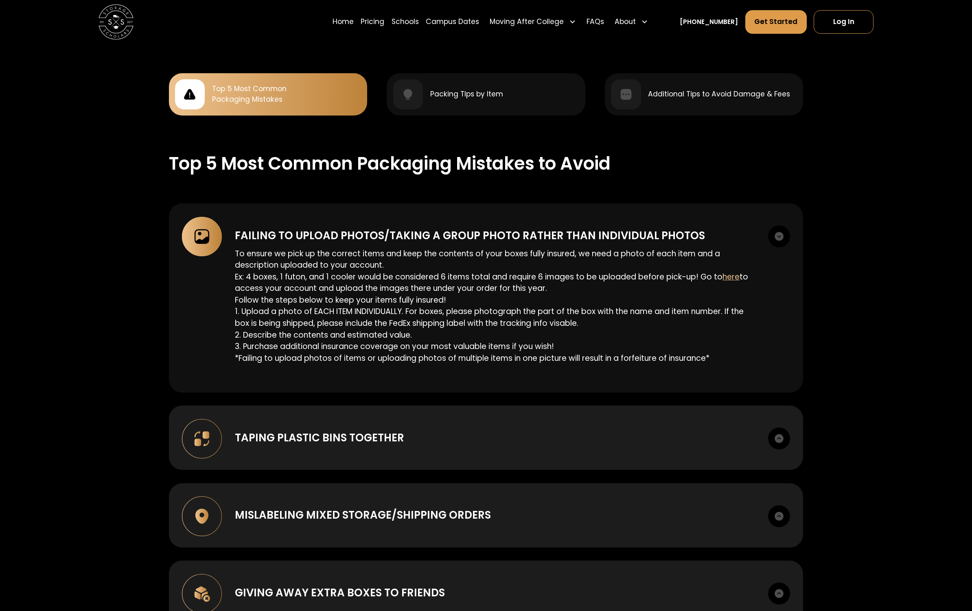
scroll to position [829, 0]
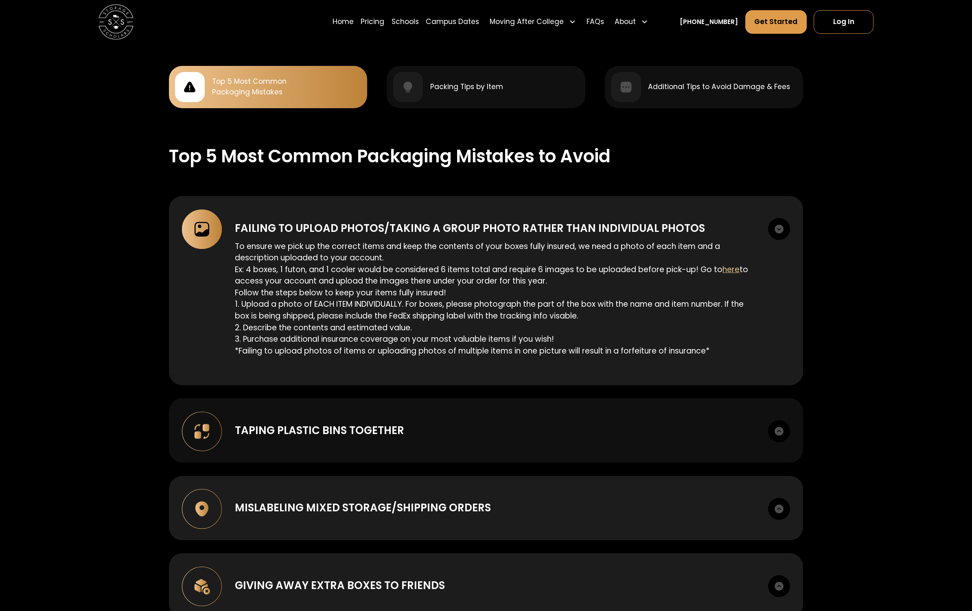
click at [524, 423] on div "Taping plastic bins together" at bounding box center [495, 431] width 520 height 16
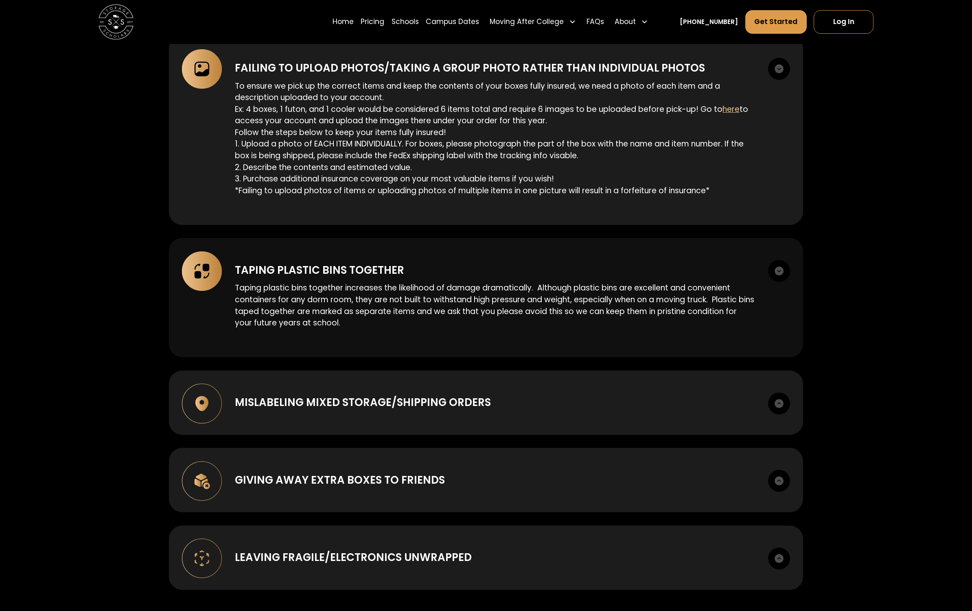
scroll to position [991, 0]
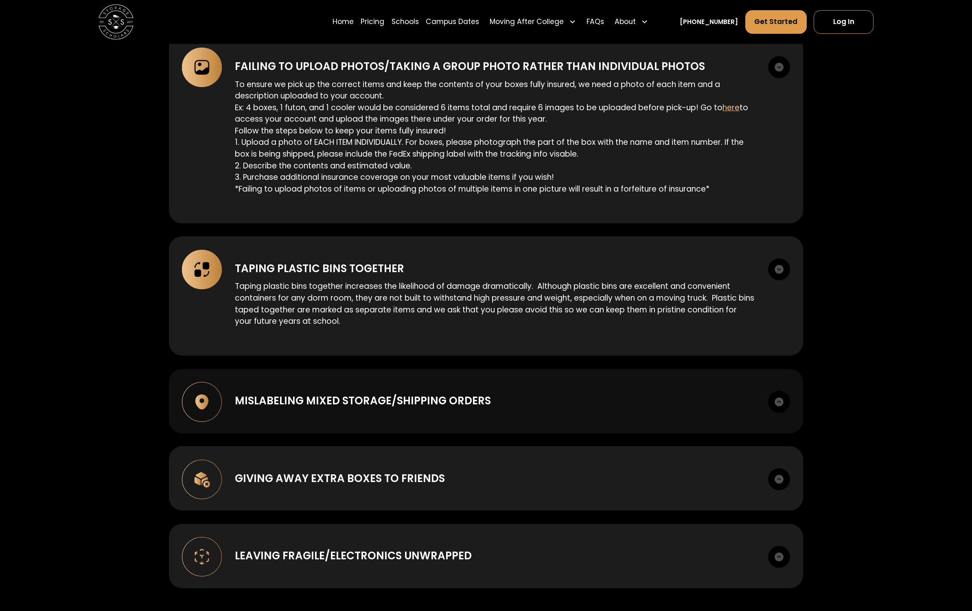
click at [503, 398] on div "Mislabeling mixed storage/shipping orders" at bounding box center [495, 401] width 520 height 16
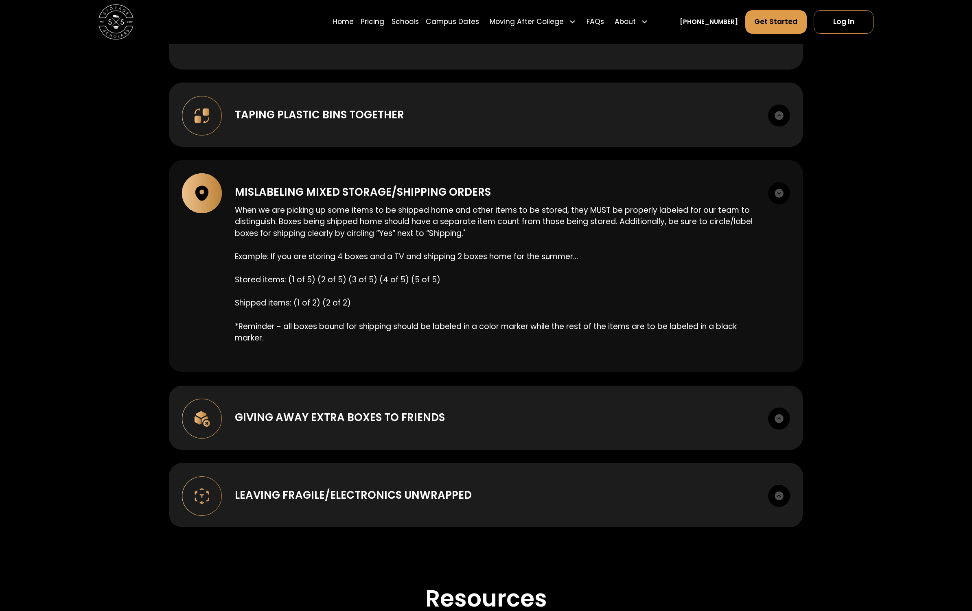
scroll to position [1148, 0]
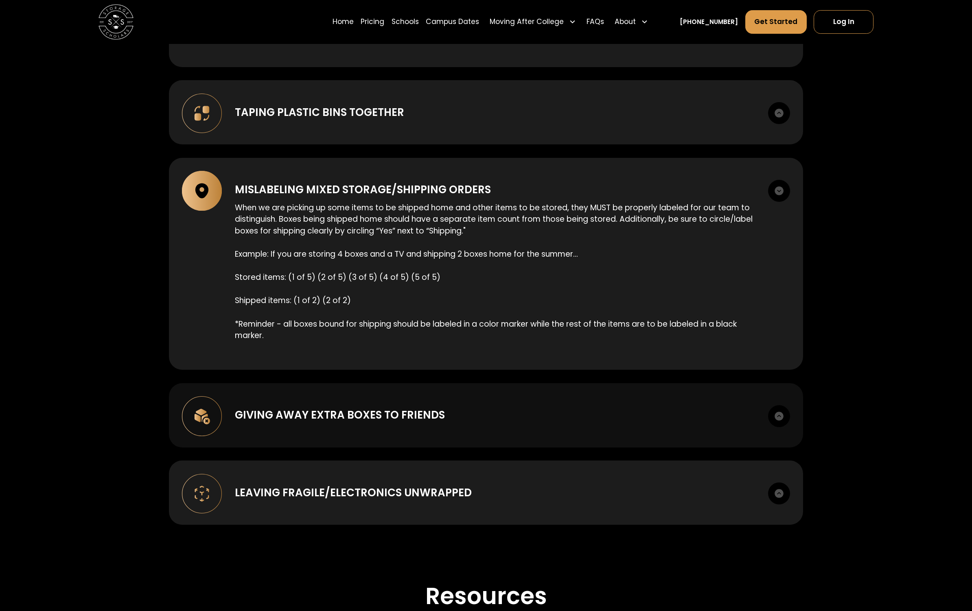
click at [490, 400] on div "Giving away extra boxes to friends Once you receive your supply kit you are wel…" at bounding box center [486, 415] width 635 height 64
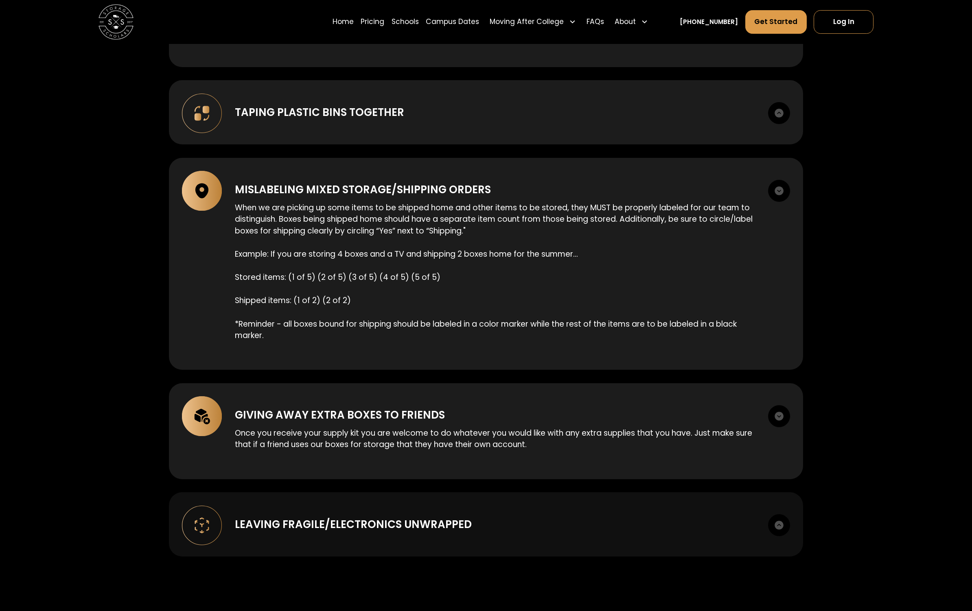
click at [469, 508] on div "Leaving Fragile/Electronics unwrapped It may be hard to believe, but we can’t t…" at bounding box center [486, 524] width 635 height 64
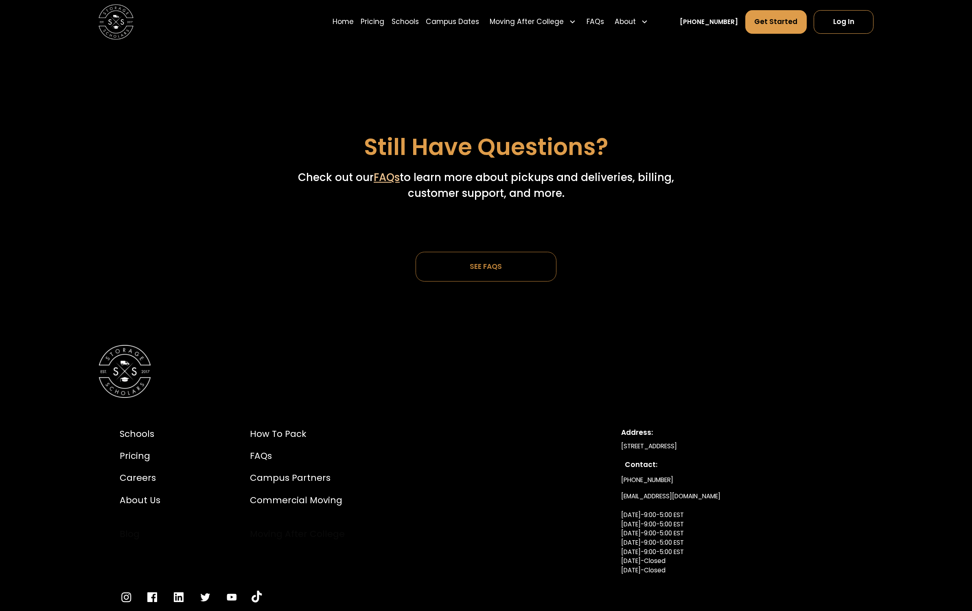
scroll to position [2878, 0]
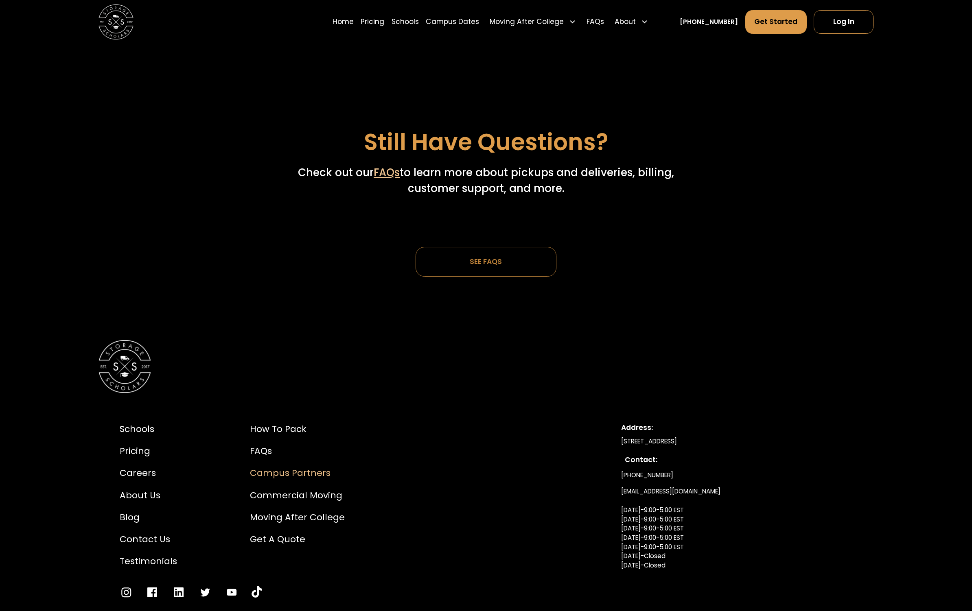
click at [308, 470] on div "Campus Partners" at bounding box center [297, 473] width 95 height 13
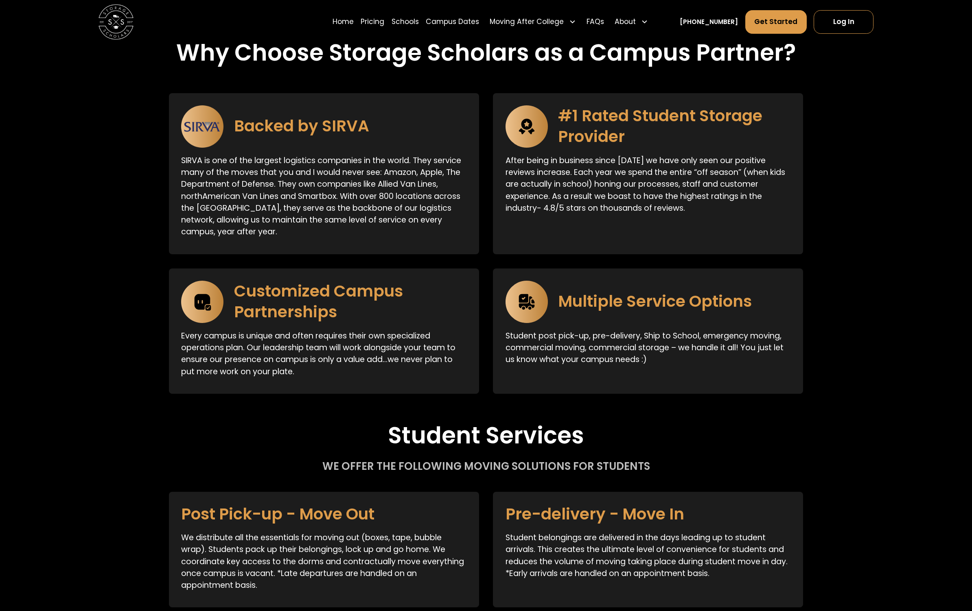
scroll to position [1484, 0]
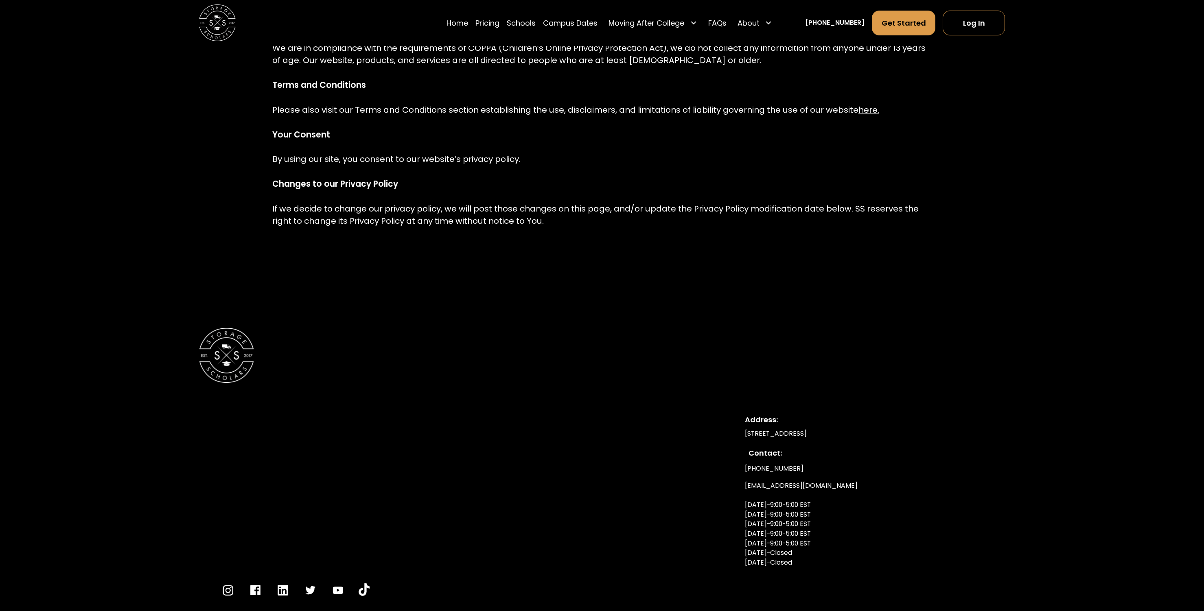
scroll to position [1166, 0]
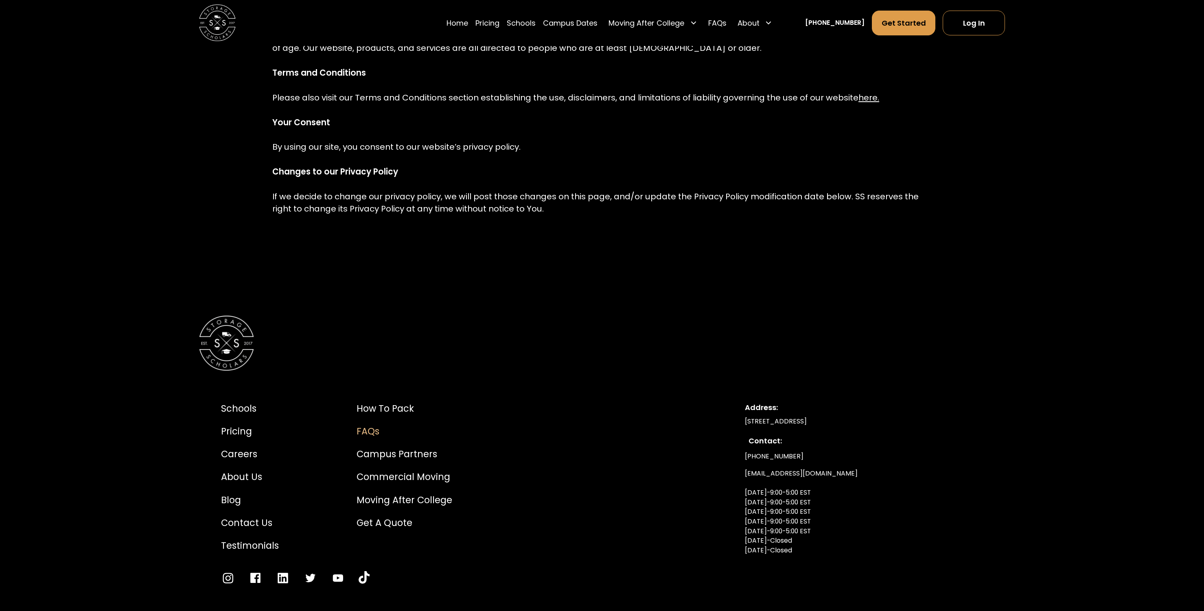
click at [373, 425] on div "FAQs" at bounding box center [405, 432] width 96 height 14
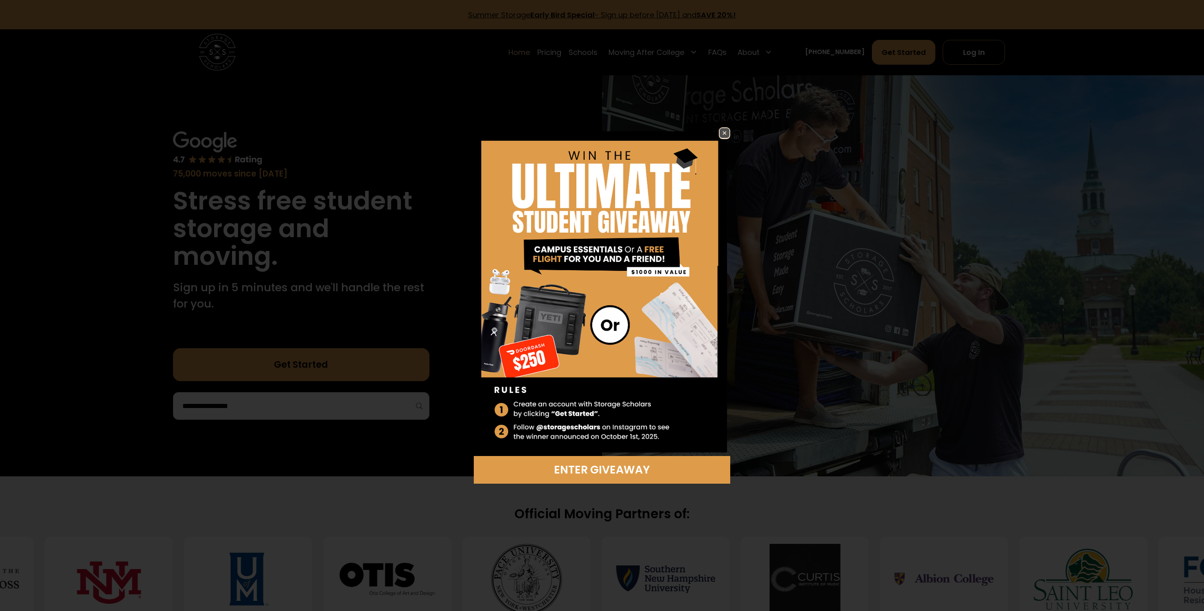
click at [722, 135] on img at bounding box center [725, 133] width 10 height 10
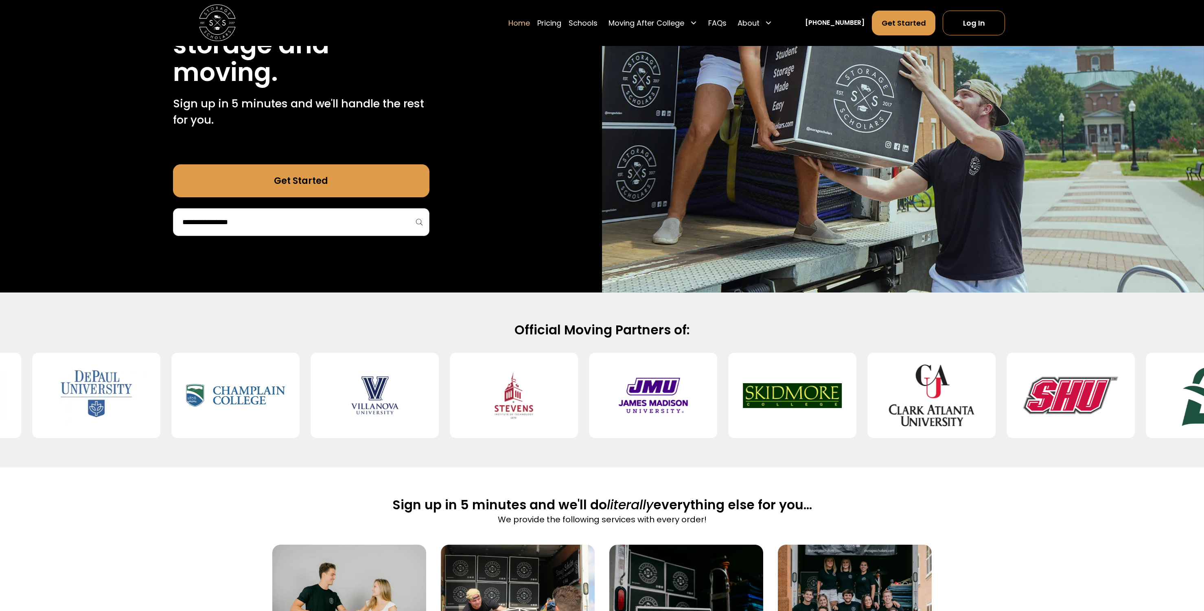
scroll to position [158, 0]
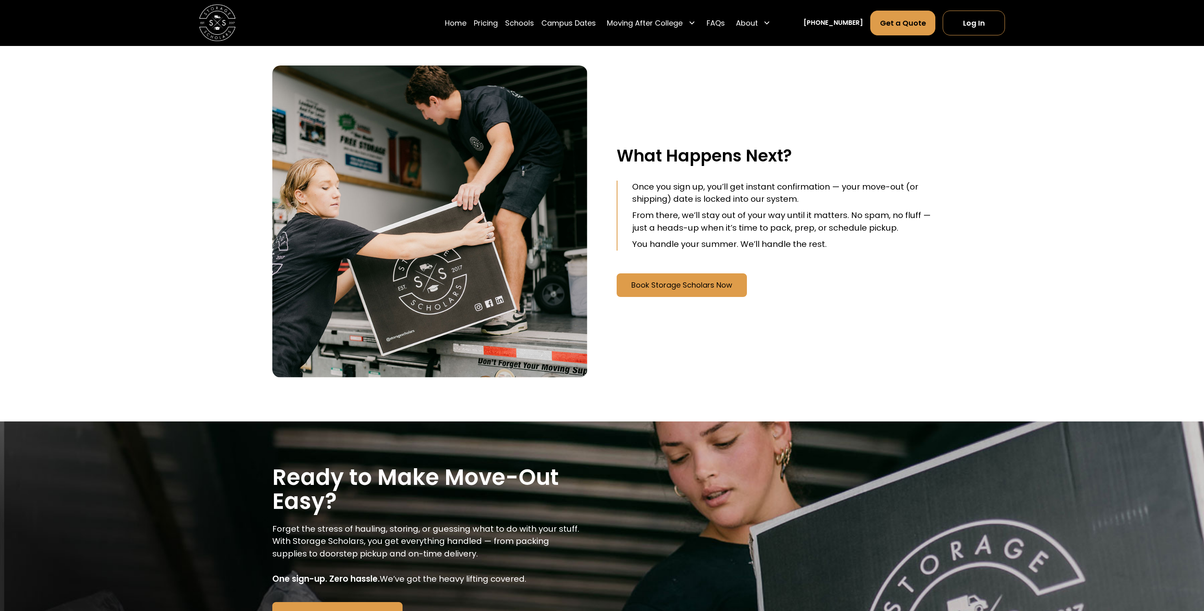
scroll to position [1141, 0]
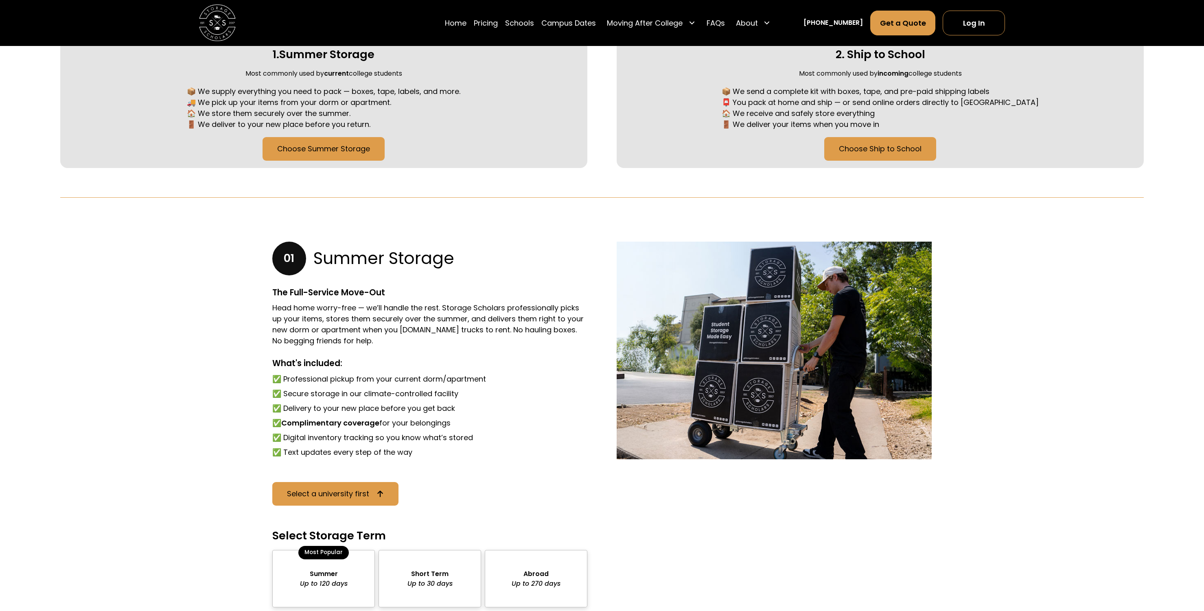
scroll to position [427, 0]
